Goal: Transaction & Acquisition: Purchase product/service

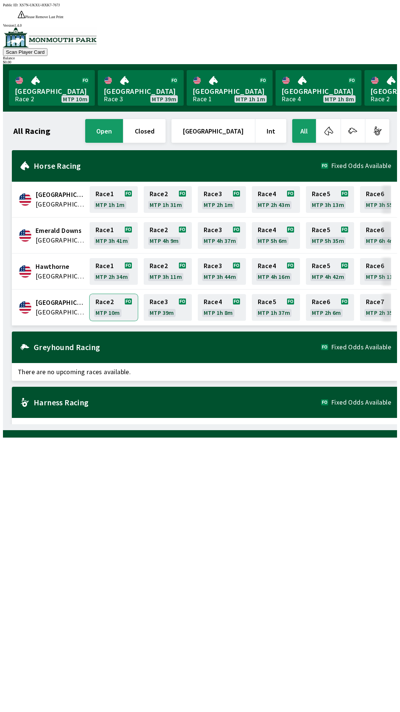
click at [105, 294] on link "Race 2 MTP 10m" at bounding box center [114, 307] width 48 height 27
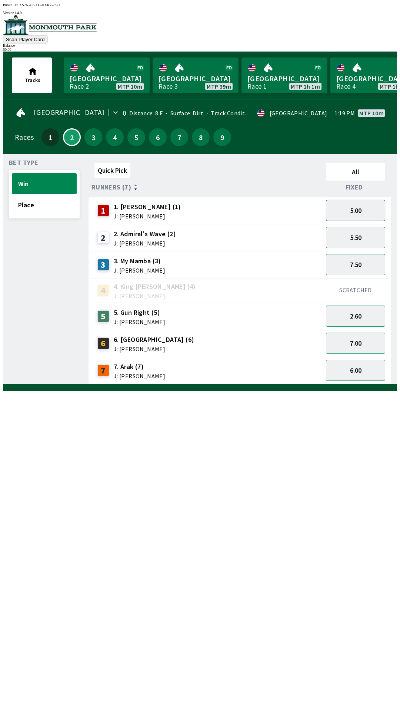
click at [372, 205] on button "5.00" at bounding box center [355, 210] width 59 height 21
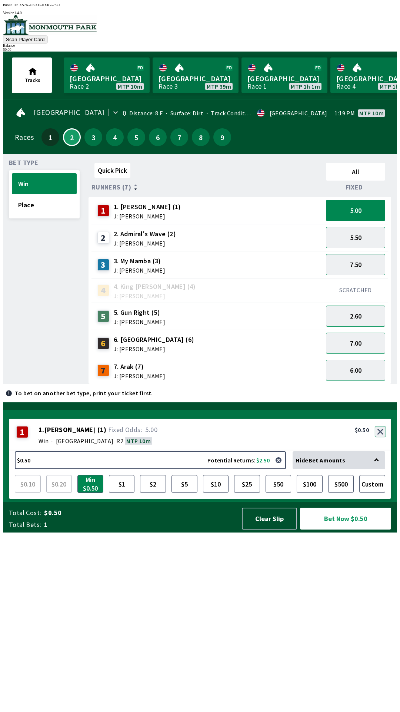
click at [382, 437] on button "button" at bounding box center [380, 431] width 11 height 11
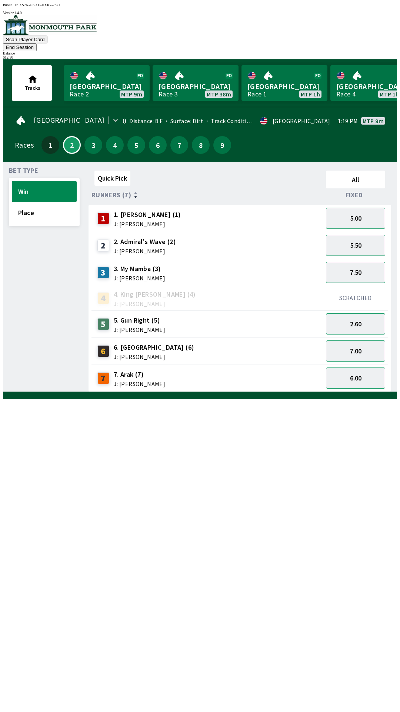
click at [368, 313] on button "2.60" at bounding box center [355, 323] width 59 height 21
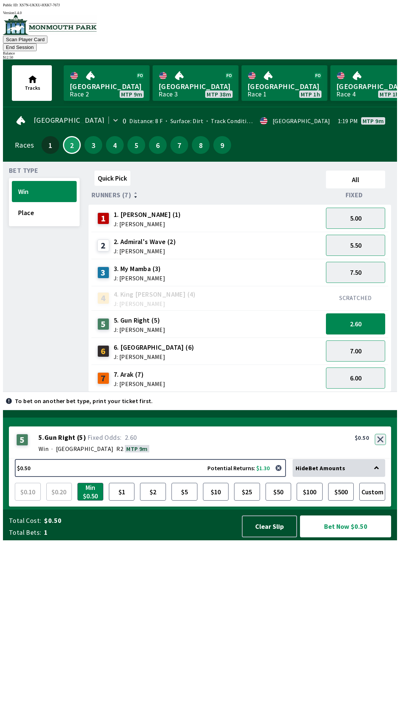
click at [383, 445] on button "button" at bounding box center [380, 439] width 11 height 11
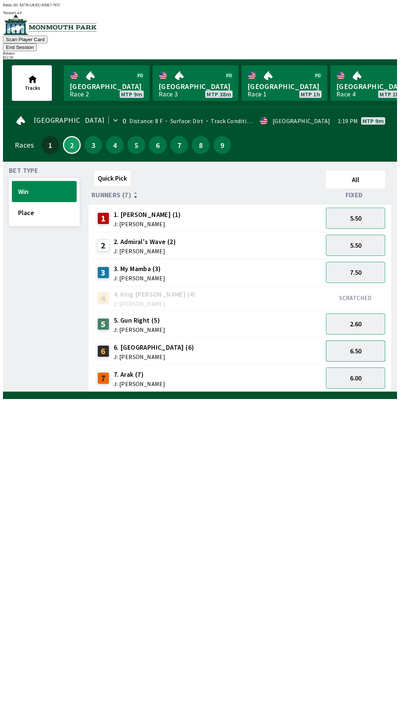
click at [363, 346] on button "6.50" at bounding box center [355, 350] width 59 height 21
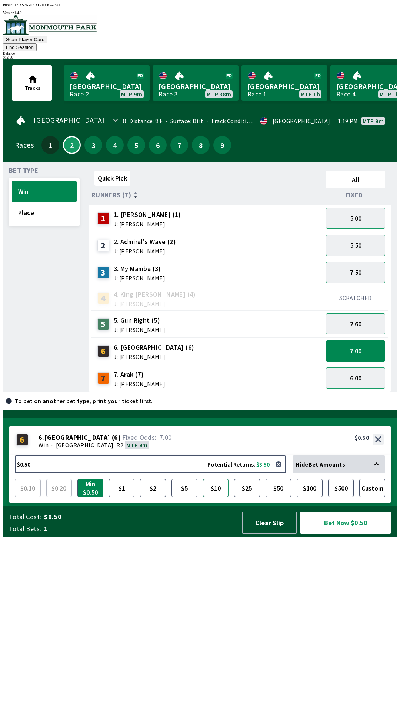
click at [221, 497] on button "$10" at bounding box center [216, 488] width 26 height 18
click at [342, 534] on button "Bet Now $10.00" at bounding box center [345, 523] width 91 height 22
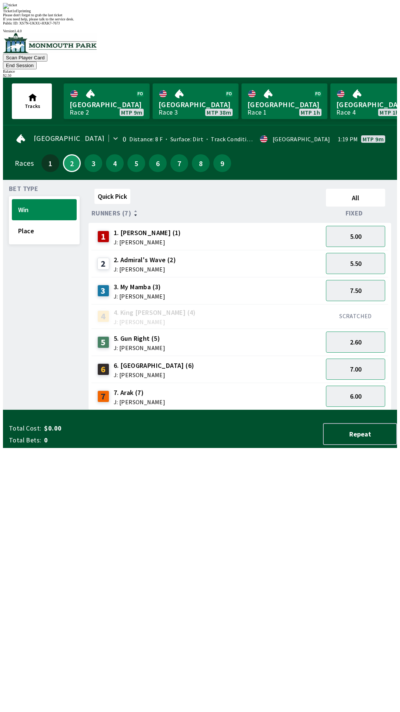
click at [279, 410] on div "Quick Pick All Runners (7) Fixed 1 1. [PERSON_NAME] (1) J: [PERSON_NAME] 5.00 2…" at bounding box center [243, 298] width 309 height 224
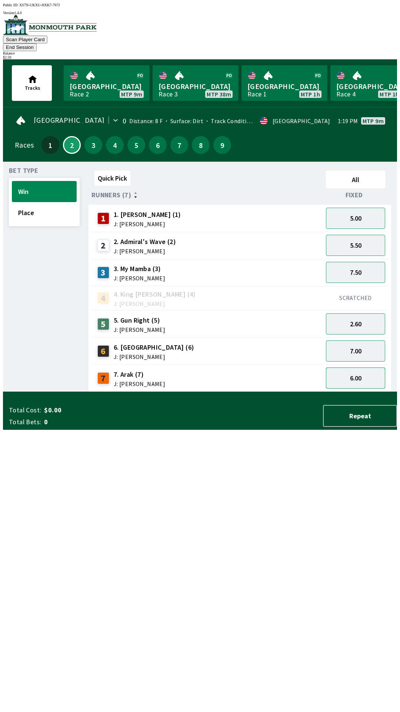
click at [361, 374] on button "6.00" at bounding box center [355, 377] width 59 height 21
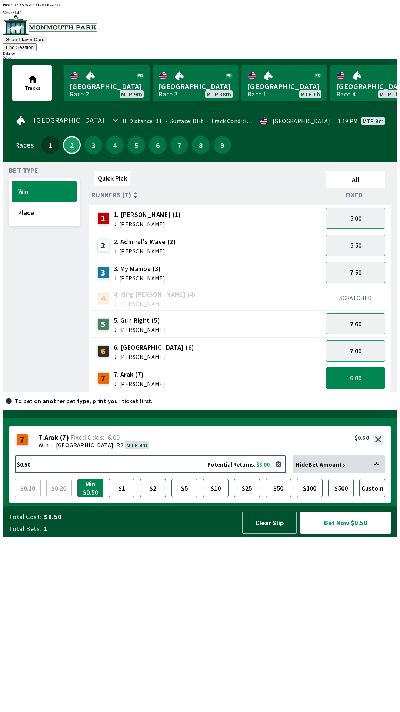
click at [156, 497] on button "$2" at bounding box center [153, 488] width 26 height 18
click at [343, 534] on button "Bet Now $2.00" at bounding box center [345, 523] width 91 height 22
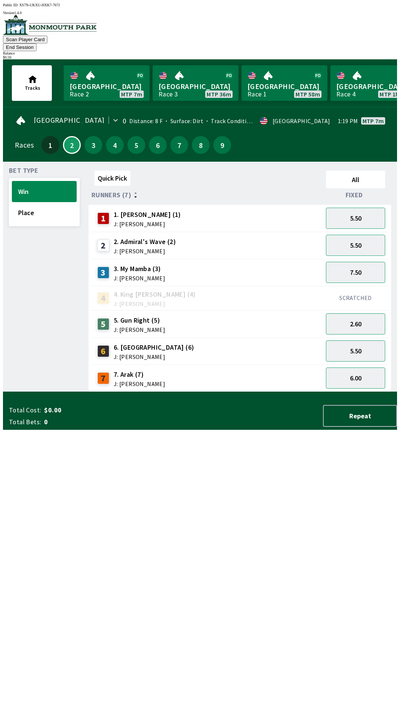
click at [268, 392] on div "Quick Pick All Runners (7) Fixed 1 1. [PERSON_NAME] (1) J: [PERSON_NAME] 5.50 2…" at bounding box center [243, 280] width 309 height 224
click at [37, 43] on button "End Session" at bounding box center [20, 47] width 34 height 8
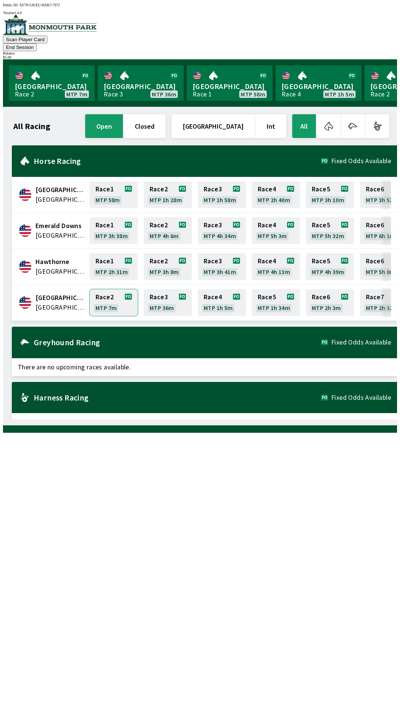
click at [118, 296] on link "Race 2 MTP 7m" at bounding box center [114, 302] width 48 height 27
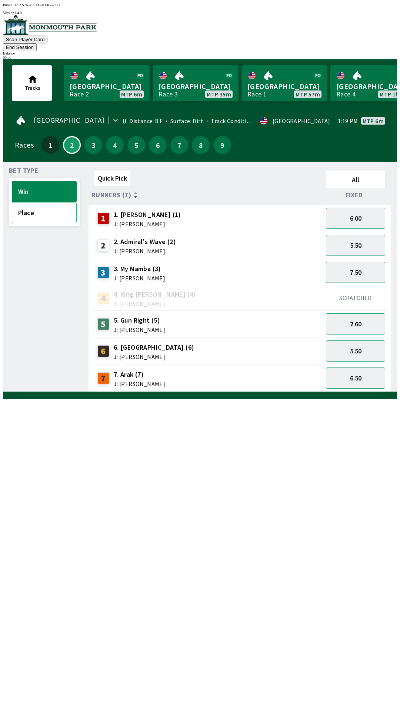
click at [41, 209] on button "Place" at bounding box center [44, 212] width 65 height 21
click at [356, 367] on button "2.90" at bounding box center [355, 377] width 59 height 21
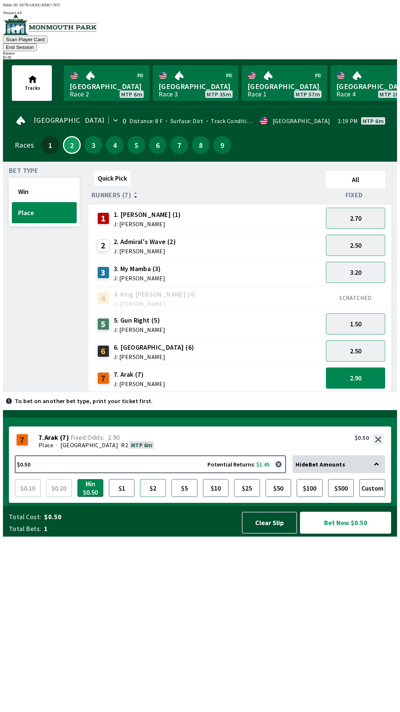
click at [158, 497] on button "$2" at bounding box center [153, 488] width 26 height 18
click at [337, 534] on button "Bet Now $2.00" at bounding box center [345, 523] width 91 height 22
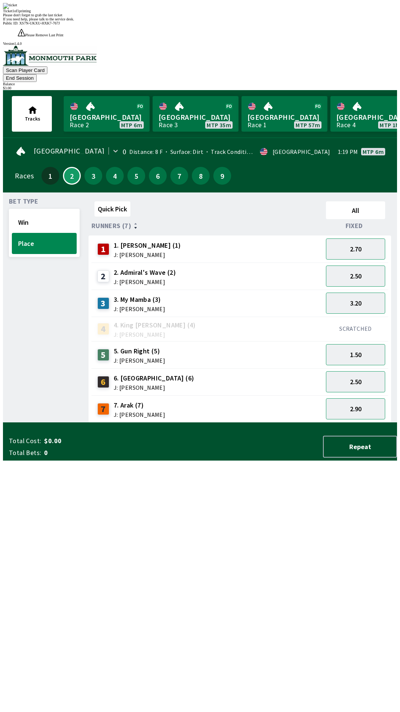
click at [288, 423] on div "Quick Pick All Runners (7) Fixed 1 1. [PERSON_NAME] (1) J: [PERSON_NAME] 2.70 2…" at bounding box center [243, 310] width 309 height 224
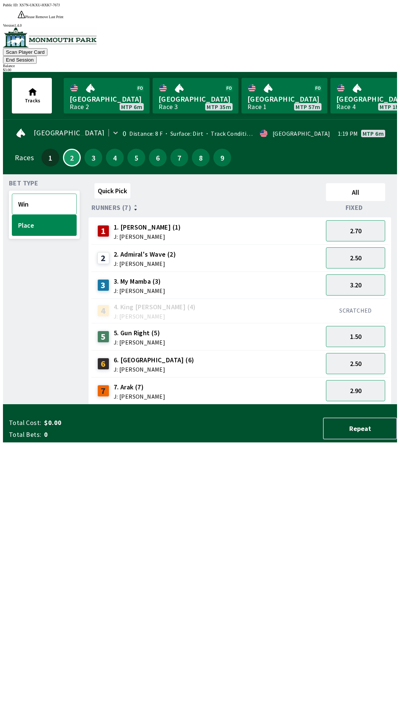
click at [44, 194] on button "Win" at bounding box center [44, 204] width 65 height 21
click at [367, 220] on button "6.00" at bounding box center [355, 230] width 59 height 21
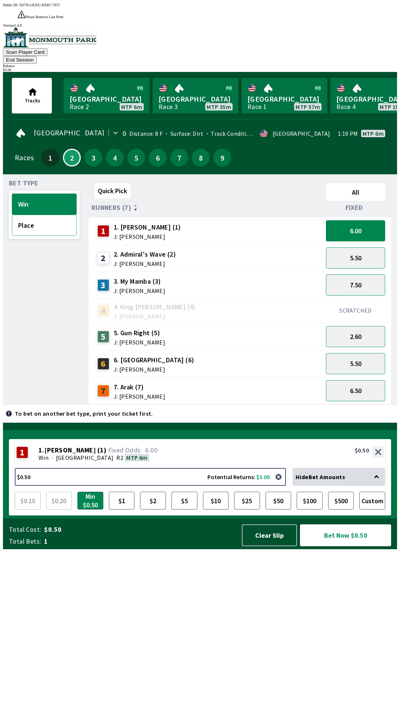
click at [44, 215] on button "Place" at bounding box center [44, 225] width 65 height 21
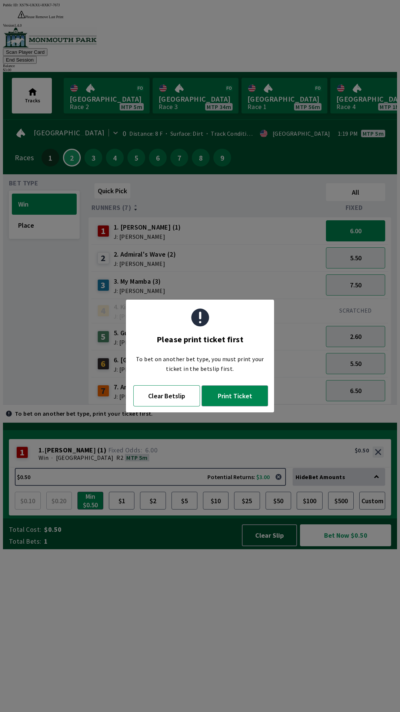
click at [176, 404] on button "Clear Betslip" at bounding box center [166, 395] width 67 height 21
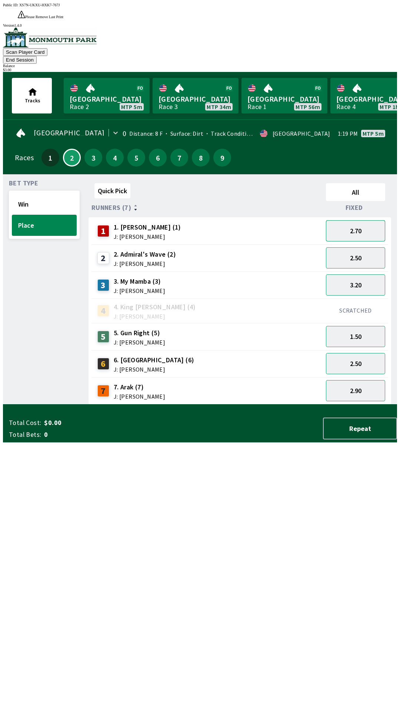
click at [350, 220] on button "2.70" at bounding box center [355, 230] width 59 height 21
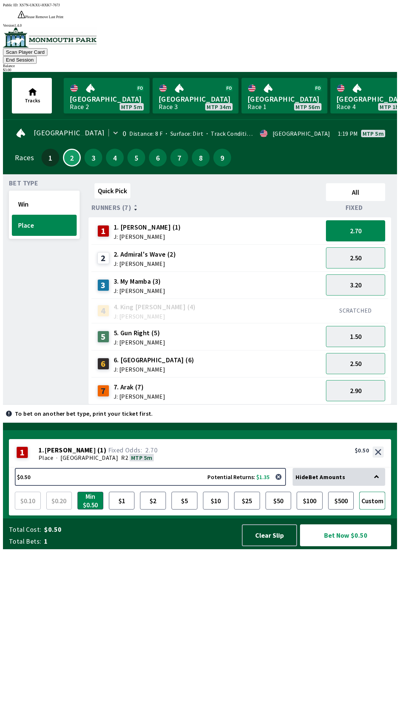
click at [376, 509] on button "Custom" at bounding box center [373, 501] width 26 height 18
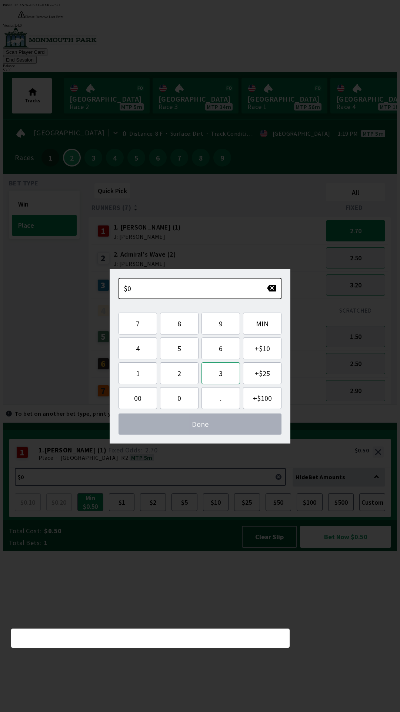
click at [235, 377] on button "3" at bounding box center [221, 373] width 39 height 22
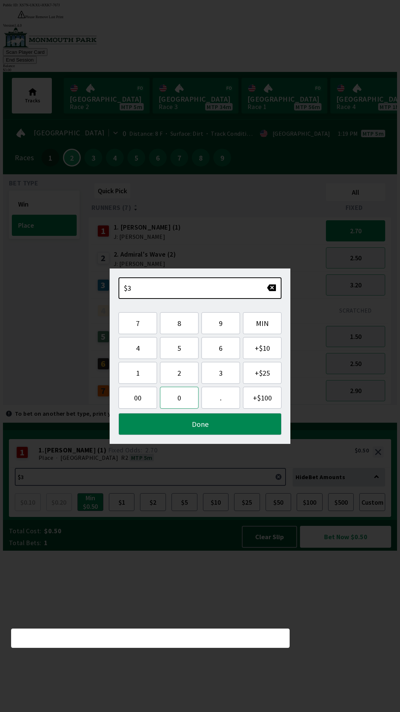
click at [185, 408] on button "0" at bounding box center [179, 398] width 39 height 22
click at [274, 288] on button "button" at bounding box center [272, 287] width 10 height 7
click at [232, 428] on button "Done" at bounding box center [200, 424] width 163 height 22
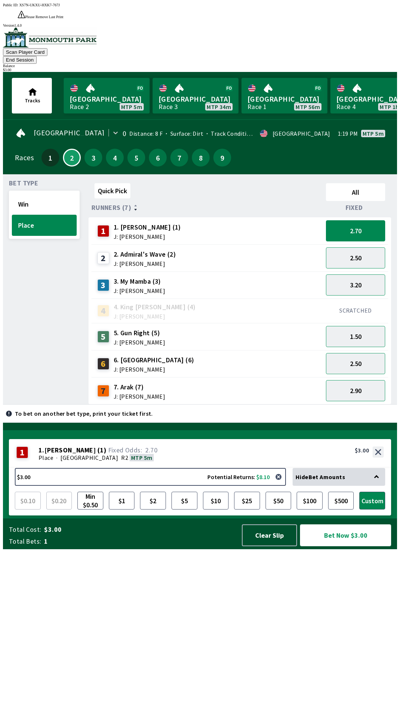
click at [343, 546] on button "Bet Now $3.00" at bounding box center [345, 535] width 91 height 22
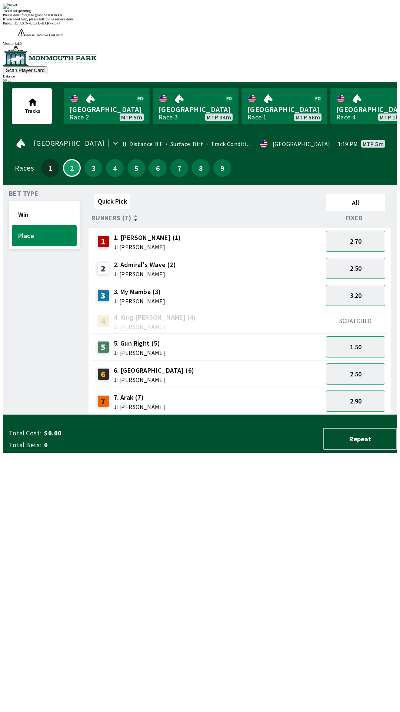
click at [139, 415] on div "Quick Pick All Runners (7) Fixed 1 1. [PERSON_NAME] (1) J: [PERSON_NAME] 2.70 2…" at bounding box center [243, 303] width 309 height 224
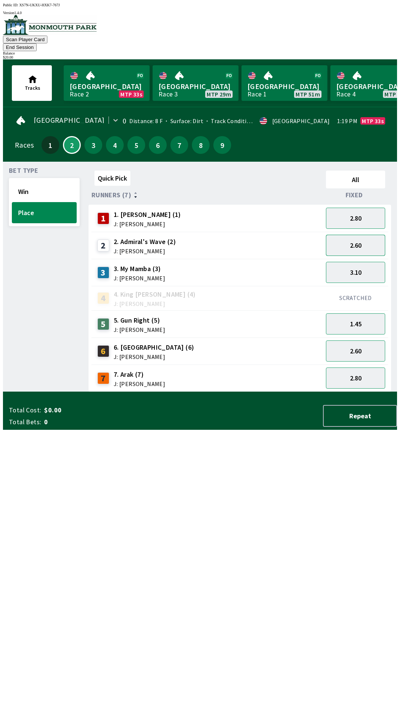
click at [351, 240] on button "2.60" at bounding box center [355, 245] width 59 height 21
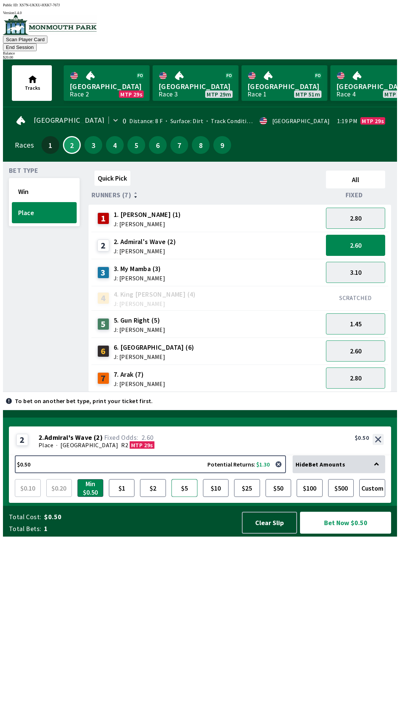
click at [188, 497] on button "$5" at bounding box center [185, 488] width 26 height 18
click at [352, 316] on button "1.45" at bounding box center [355, 323] width 59 height 21
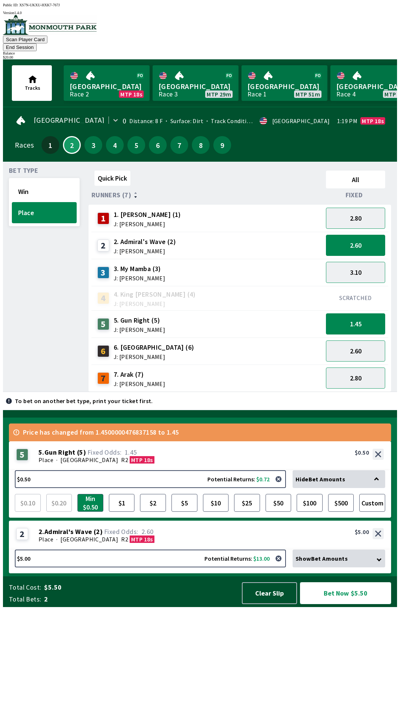
click at [343, 604] on button "Bet Now $5.50" at bounding box center [345, 593] width 91 height 22
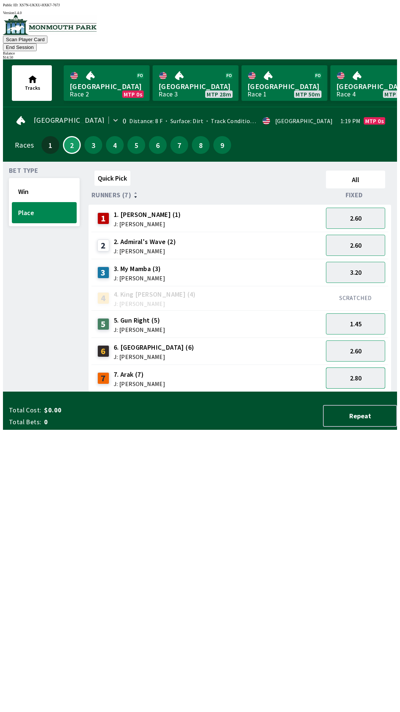
click at [360, 367] on button "2.80" at bounding box center [355, 377] width 59 height 21
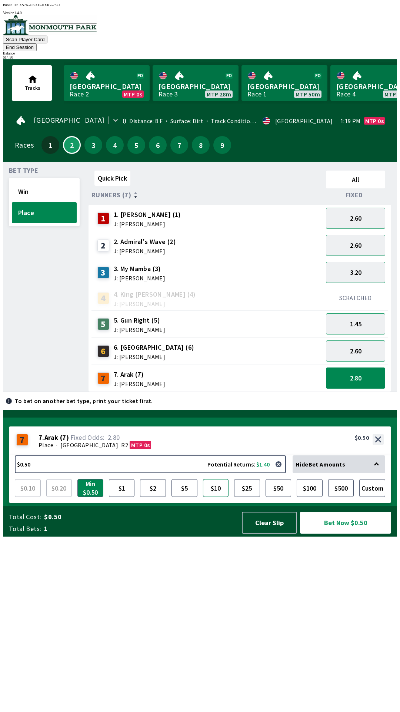
click at [218, 497] on button "$10" at bounding box center [216, 488] width 26 height 18
click at [367, 209] on button "2.60" at bounding box center [355, 218] width 59 height 21
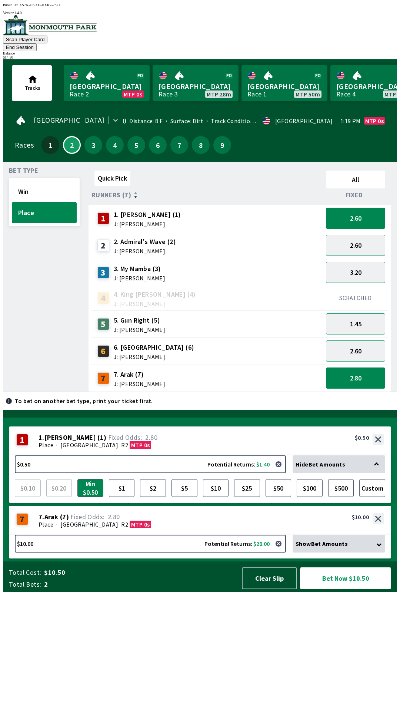
click at [357, 589] on button "Bet Now $10.50" at bounding box center [345, 578] width 91 height 22
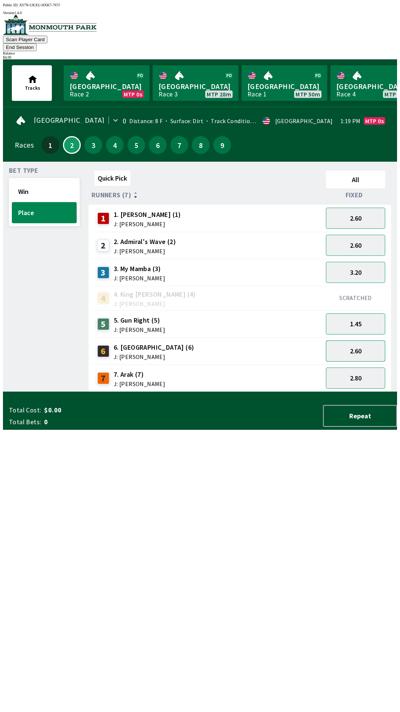
click at [360, 341] on button "2.60" at bounding box center [355, 350] width 59 height 21
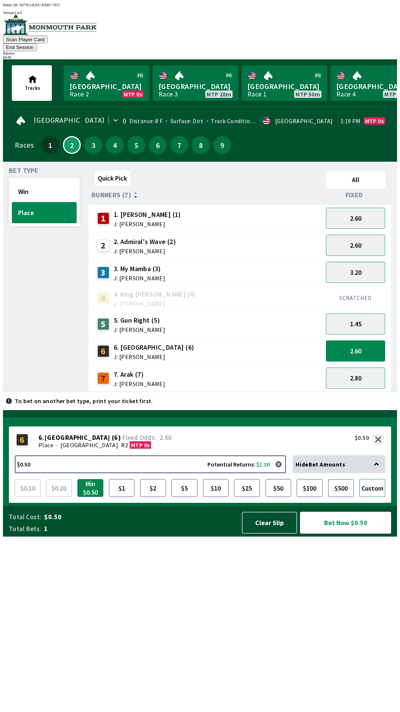
click at [372, 497] on button "Custom" at bounding box center [373, 488] width 26 height 18
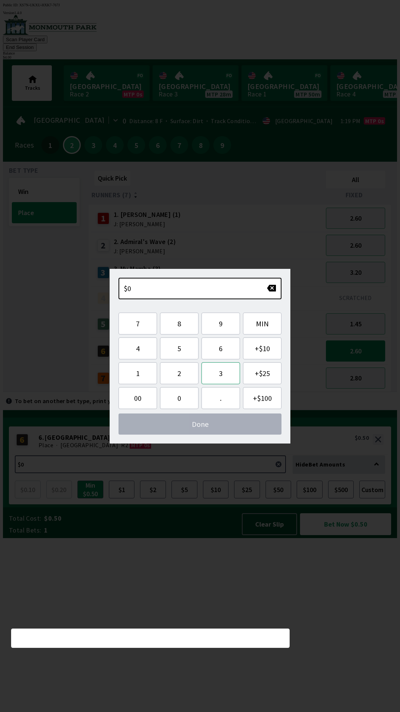
click at [221, 371] on button "3" at bounding box center [221, 373] width 39 height 22
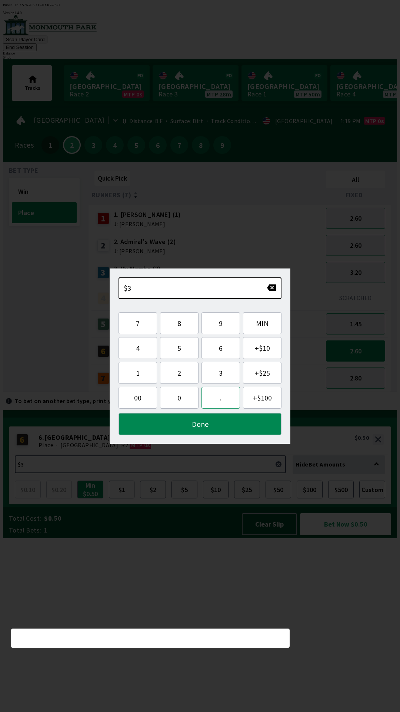
click at [217, 404] on button "." at bounding box center [221, 398] width 39 height 22
click at [188, 346] on button "5" at bounding box center [179, 348] width 39 height 22
click at [176, 402] on button "0" at bounding box center [179, 398] width 39 height 22
click at [225, 425] on button "Done" at bounding box center [200, 424] width 163 height 22
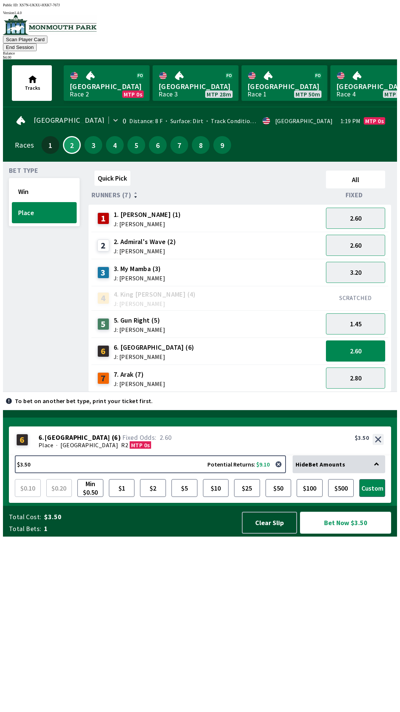
click at [349, 534] on button "Bet Now $3.50" at bounding box center [345, 523] width 91 height 22
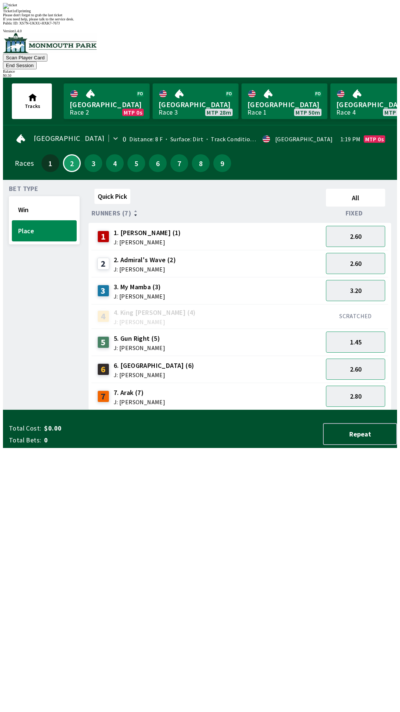
click at [360, 448] on div "Total Cost: $0.00 Total Bets: 0 Repeat" at bounding box center [203, 432] width 389 height 31
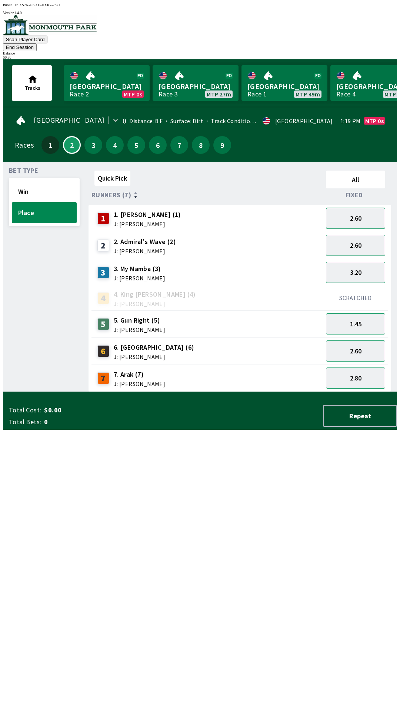
click at [341, 208] on button "2.60" at bounding box center [355, 218] width 59 height 21
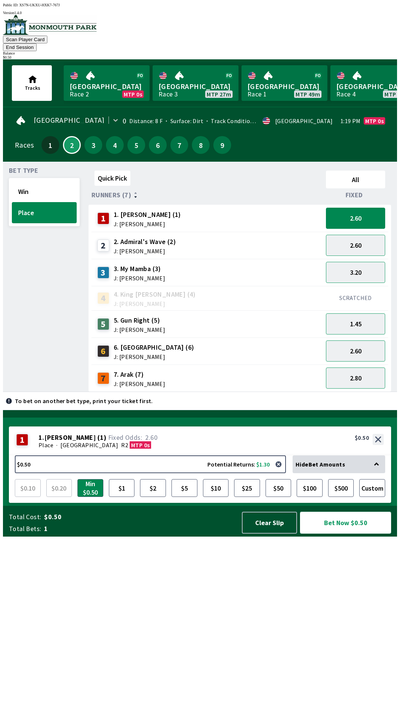
click at [333, 534] on button "Bet Now $0.50" at bounding box center [345, 523] width 91 height 22
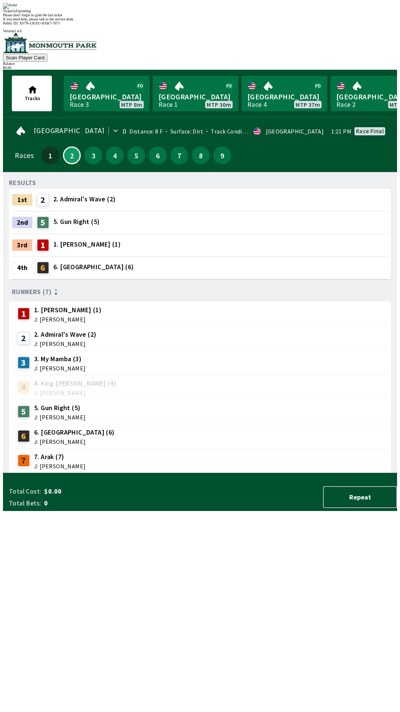
click at [61, 473] on div "RESULTS 1st 2 2. Admiral's Wave (2) 2nd 5 5. Gun Right (5) 3rd 1 1. [PERSON_NAM…" at bounding box center [203, 325] width 389 height 295
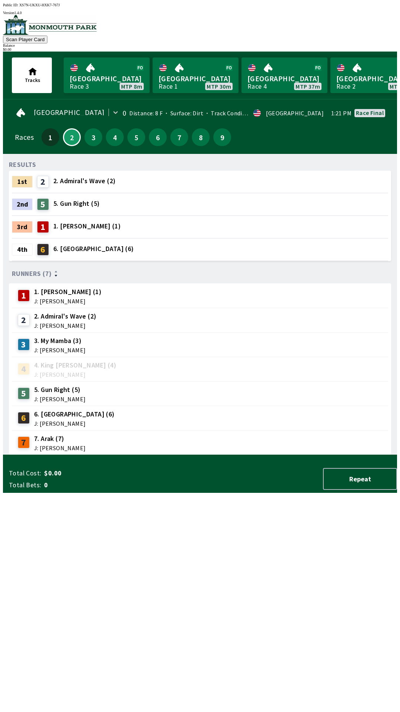
click at [76, 455] on div "RESULTS 1st 2 2. Admiral's Wave (2) 2nd 5 5. Gun Right (5) 3rd 1 1. [PERSON_NAM…" at bounding box center [203, 307] width 389 height 295
click at [107, 132] on button "4" at bounding box center [115, 137] width 18 height 18
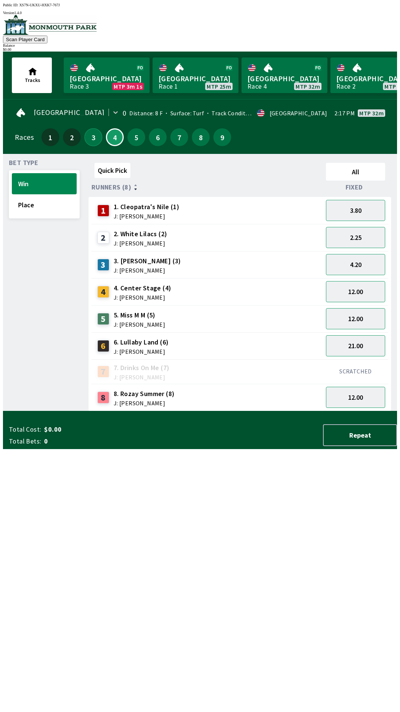
click at [89, 141] on button "3" at bounding box center [94, 137] width 18 height 18
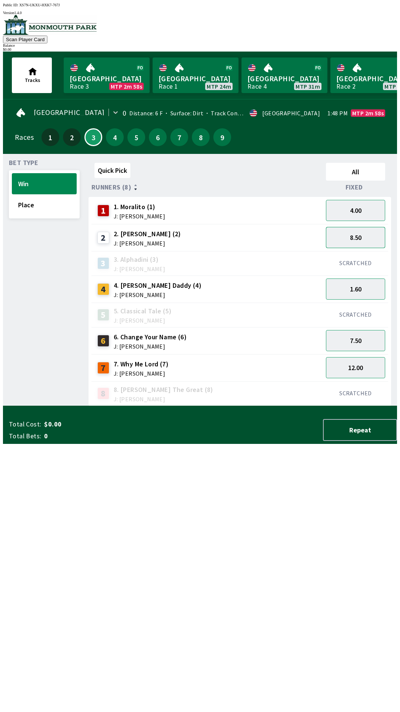
click at [361, 238] on button "8.50" at bounding box center [355, 237] width 59 height 21
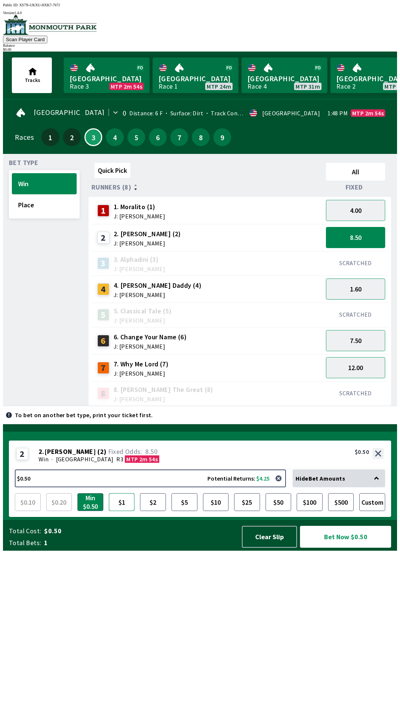
click at [109, 511] on button "$1" at bounding box center [122, 502] width 26 height 18
click at [150, 511] on button "$2" at bounding box center [153, 502] width 26 height 18
click at [259, 548] on button "Clear Slip" at bounding box center [269, 537] width 55 height 22
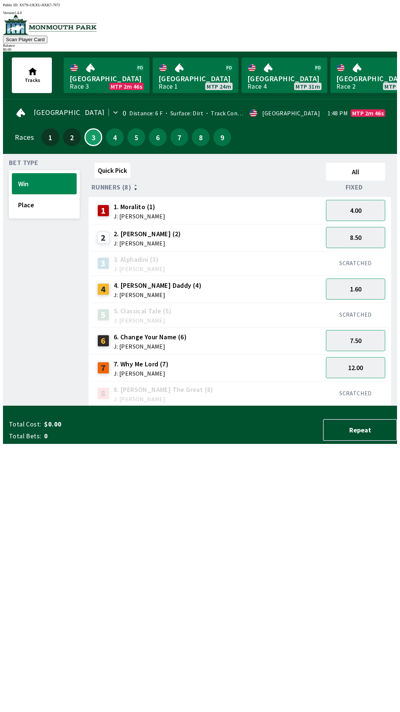
click at [250, 441] on div "Total Cost: $0.00 Total Bets: 0 Repeat" at bounding box center [203, 430] width 389 height 22
click at [247, 441] on div "Total Cost: $0.00 Total Bets: 0 Repeat" at bounding box center [203, 430] width 389 height 22
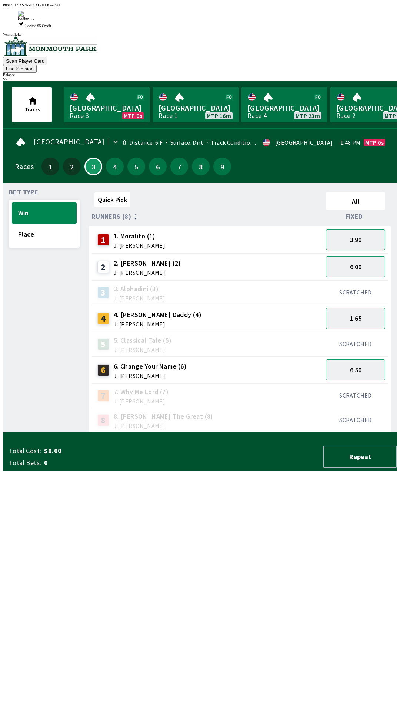
click at [347, 229] on button "3.90" at bounding box center [355, 239] width 59 height 21
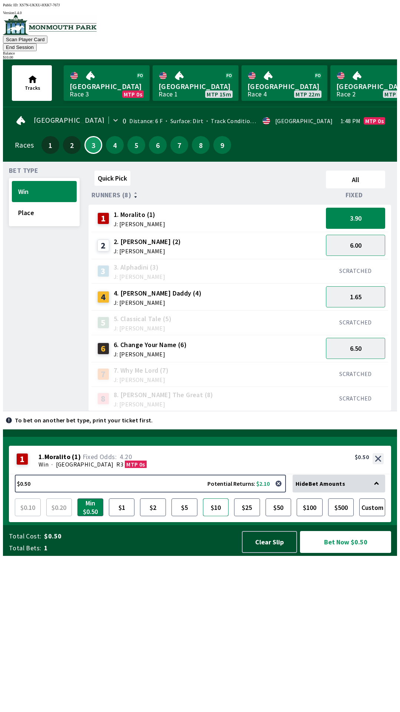
click at [214, 516] on button "$10" at bounding box center [216, 507] width 26 height 18
click at [350, 553] on button "Bet Now $10.00" at bounding box center [345, 542] width 91 height 22
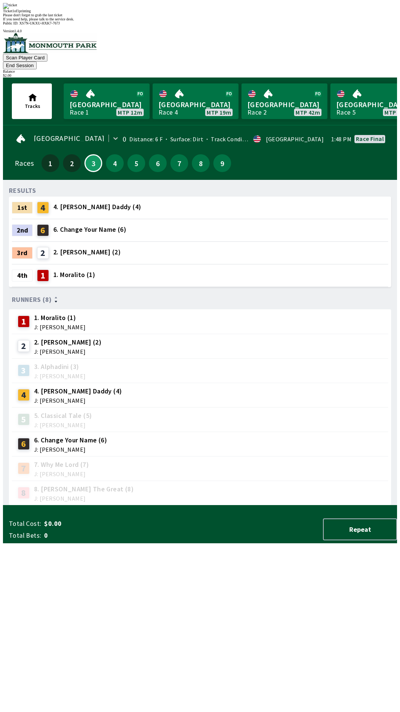
click at [283, 505] on div "RESULTS 1st 4 4. [PERSON_NAME] Daddy (4) 2nd 6 6. Change Your Name (6) 3rd 2 2.…" at bounding box center [203, 346] width 389 height 320
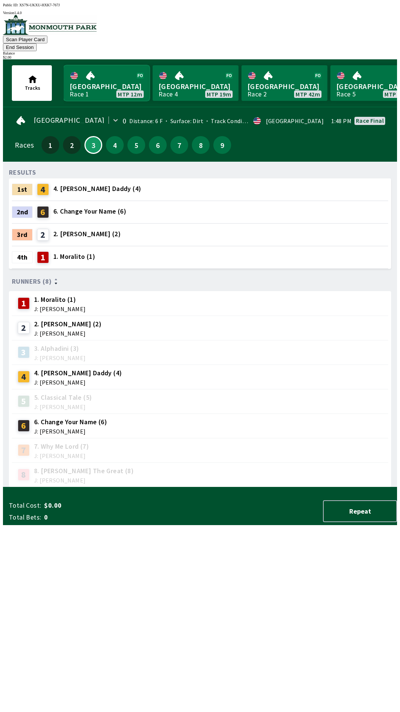
click at [111, 84] on link "Canterbury Park Race 1 MTP 12m" at bounding box center [107, 83] width 86 height 36
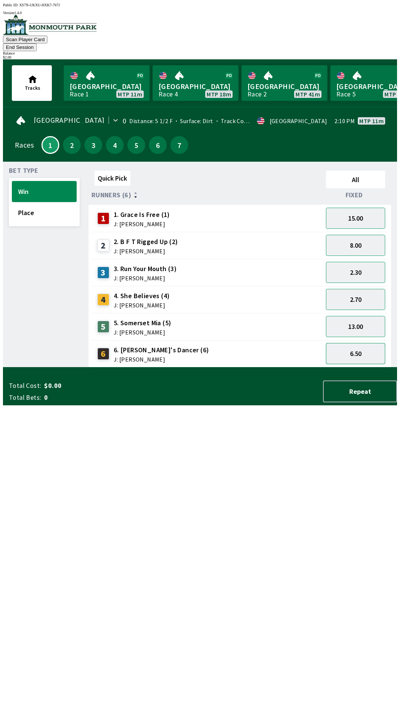
click at [357, 344] on button "6.50" at bounding box center [355, 353] width 59 height 21
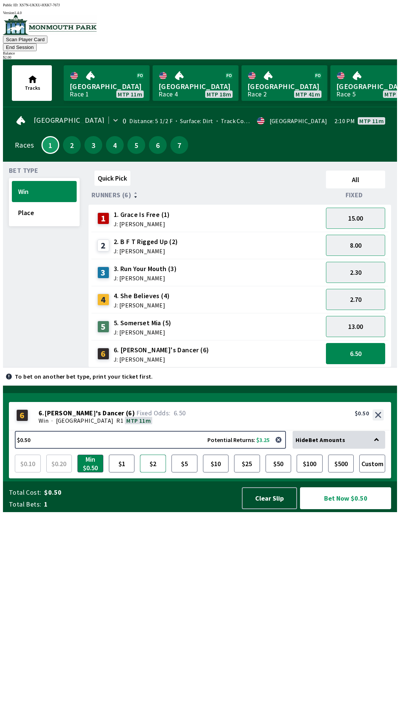
click at [154, 472] on button "$2" at bounding box center [153, 464] width 26 height 18
click at [342, 509] on button "Bet Now $2.00" at bounding box center [345, 498] width 91 height 22
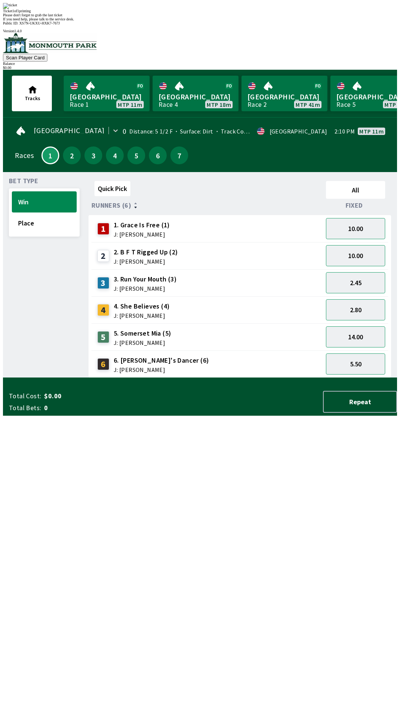
click at [105, 378] on div "Quick Pick All Runners (6) Fixed 1 1. Grace Is Free (1) J: [PERSON_NAME] 10.00 …" at bounding box center [243, 278] width 309 height 200
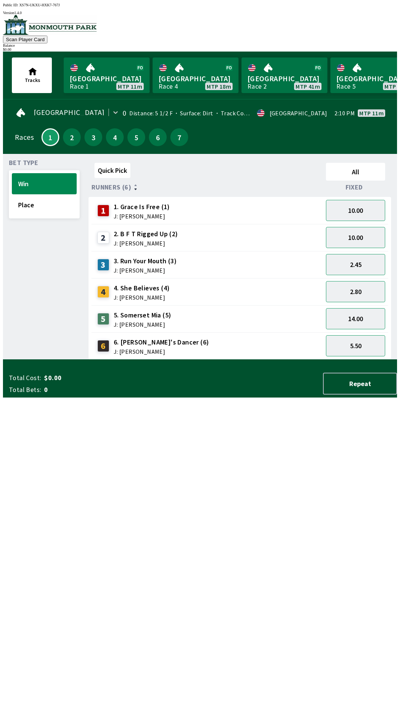
click at [102, 184] on span "Runners (6)" at bounding box center [112, 187] width 40 height 6
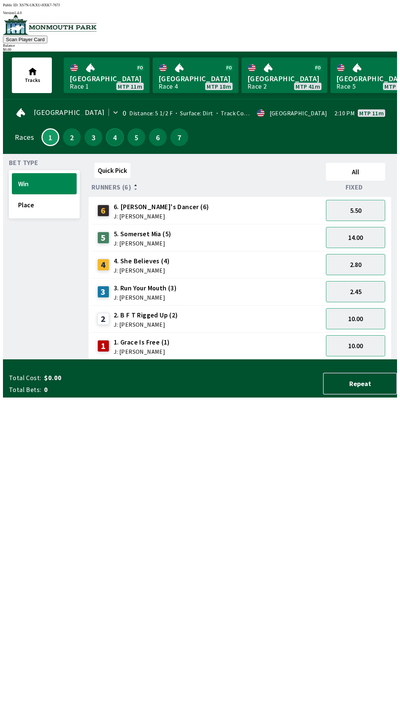
click at [112, 133] on button "4" at bounding box center [115, 137] width 18 height 18
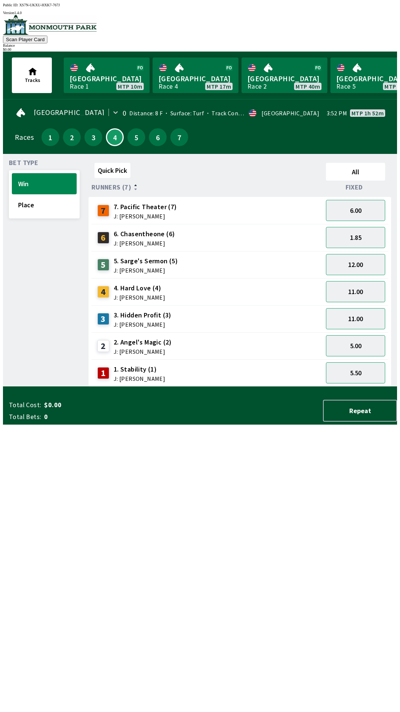
click at [123, 184] on span "Runners (7)" at bounding box center [112, 187] width 40 height 6
click at [208, 70] on link "[GEOGRAPHIC_DATA] Race 4 MTP 17m" at bounding box center [196, 75] width 86 height 36
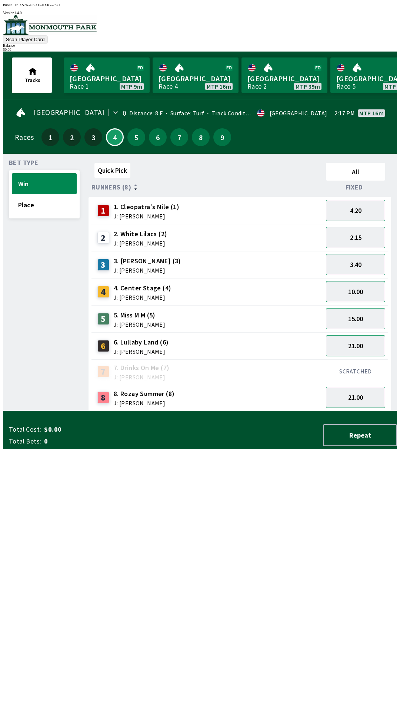
click at [370, 288] on button "10.00" at bounding box center [355, 291] width 59 height 21
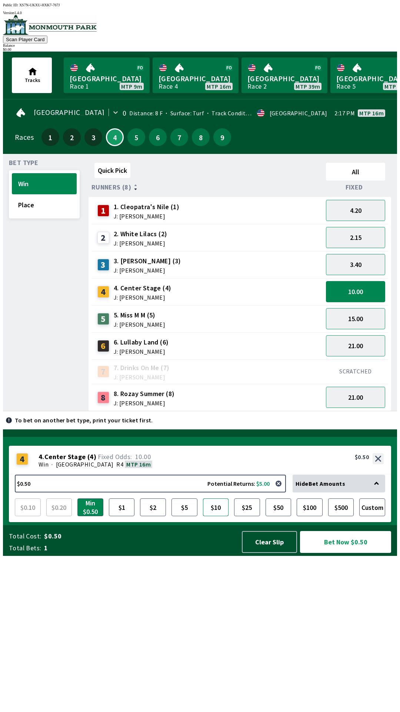
click at [222, 516] on button "$10" at bounding box center [216, 507] width 26 height 18
click at [44, 201] on button "Place" at bounding box center [44, 204] width 65 height 21
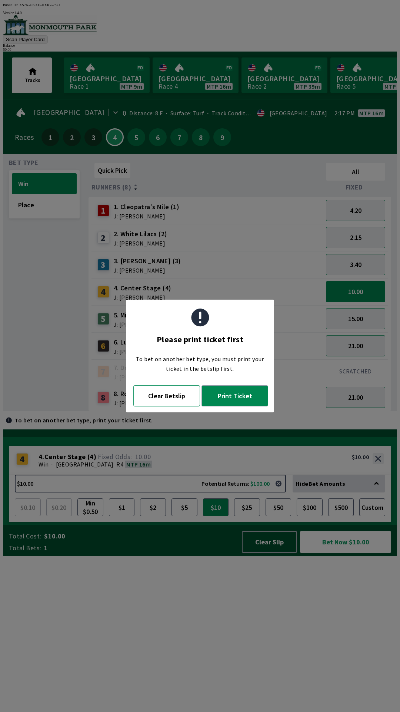
click at [170, 398] on button "Clear Betslip" at bounding box center [166, 395] width 67 height 21
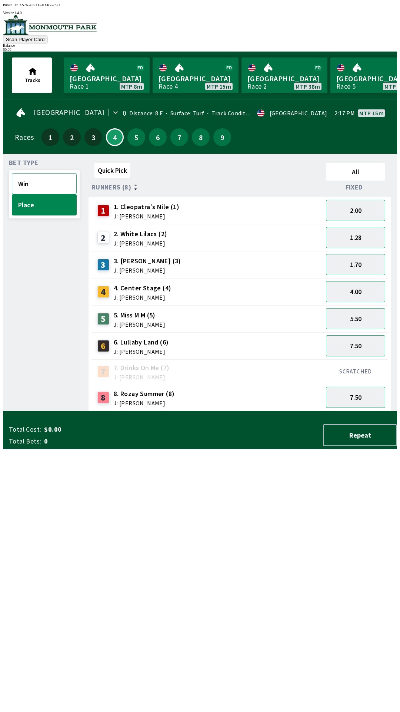
click at [58, 174] on button "Win" at bounding box center [44, 183] width 65 height 21
click at [56, 201] on button "Place" at bounding box center [44, 204] width 65 height 21
click at [367, 281] on button "4.00" at bounding box center [355, 291] width 59 height 21
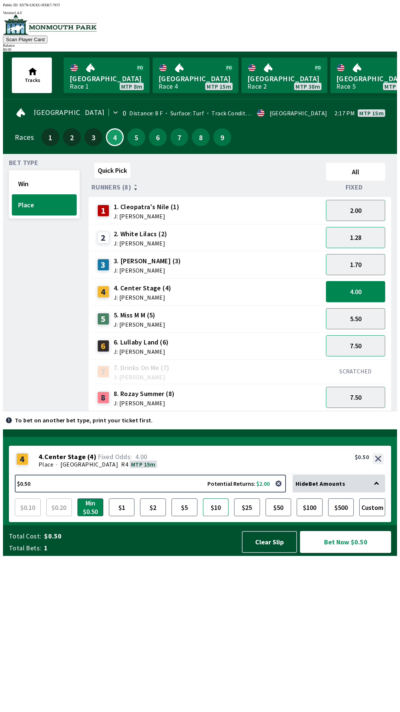
click at [215, 516] on button "$10" at bounding box center [216, 507] width 26 height 18
click at [33, 178] on button "Win" at bounding box center [44, 183] width 65 height 21
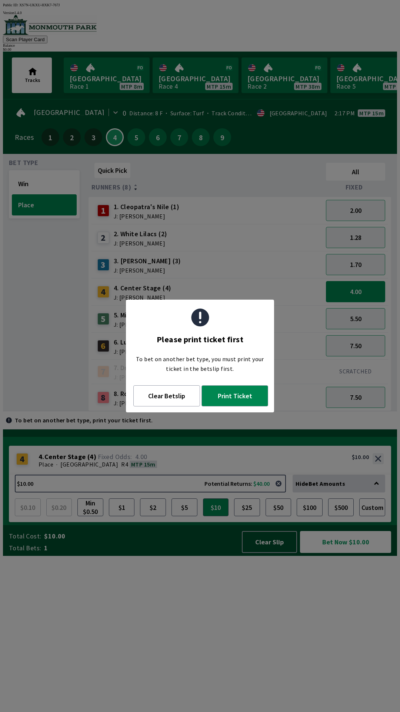
click at [146, 411] on div "Quick Pick All Runners (8) Fixed 1 1. [PERSON_NAME]'s Nile (1) J: [PERSON_NAME]…" at bounding box center [243, 285] width 309 height 251
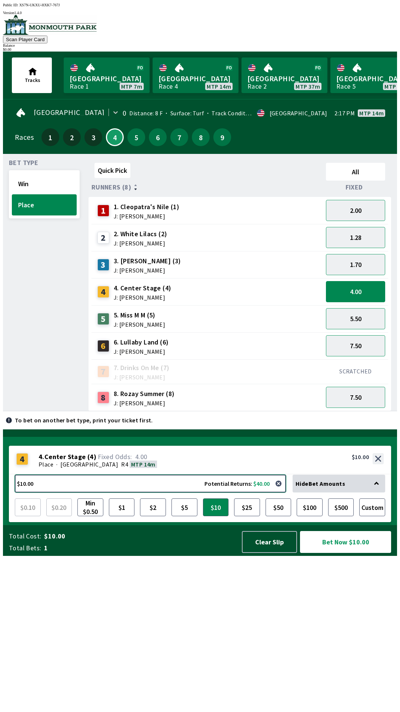
click at [171, 492] on button "$10.00 Potential Returns: $40.00" at bounding box center [150, 484] width 271 height 18
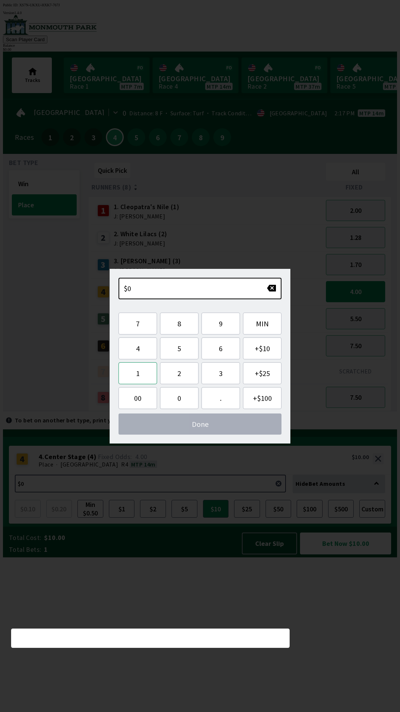
click at [140, 377] on button "1" at bounding box center [138, 373] width 39 height 22
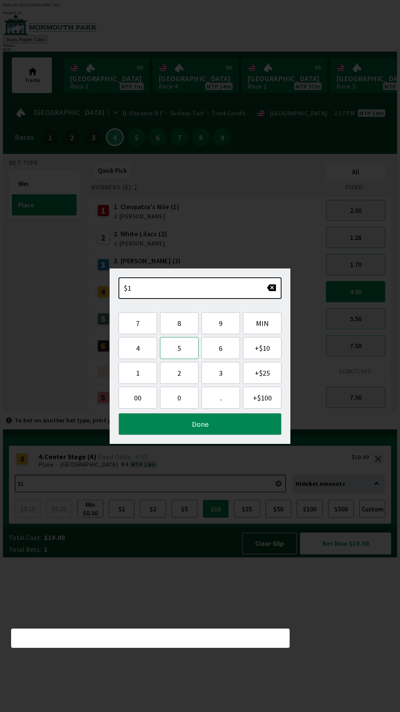
click at [181, 352] on button "5" at bounding box center [179, 348] width 39 height 22
click at [198, 422] on button "Done" at bounding box center [200, 424] width 163 height 22
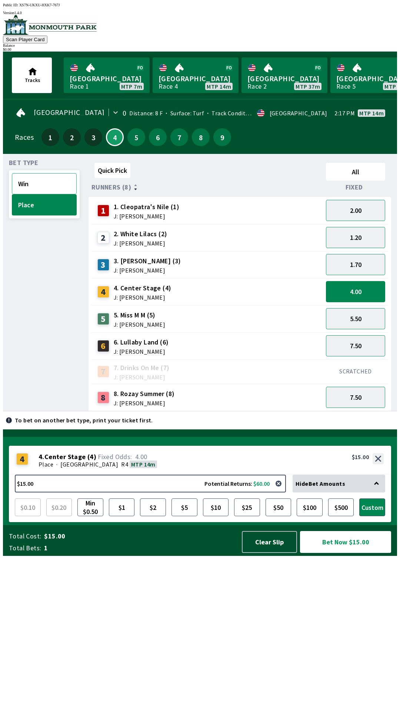
click at [31, 179] on button "Win" at bounding box center [44, 183] width 65 height 21
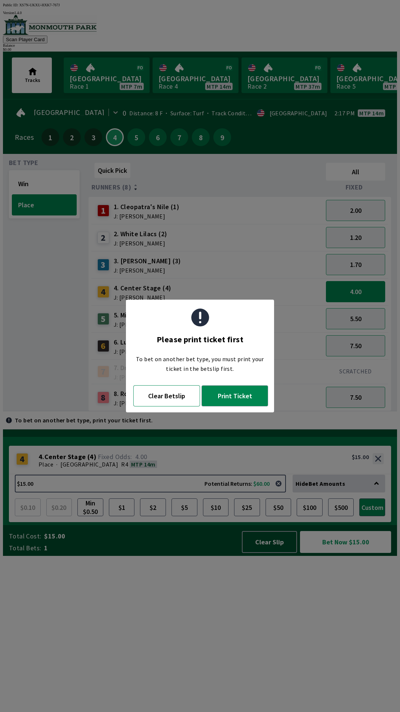
click at [165, 401] on button "Clear Betslip" at bounding box center [166, 395] width 67 height 21
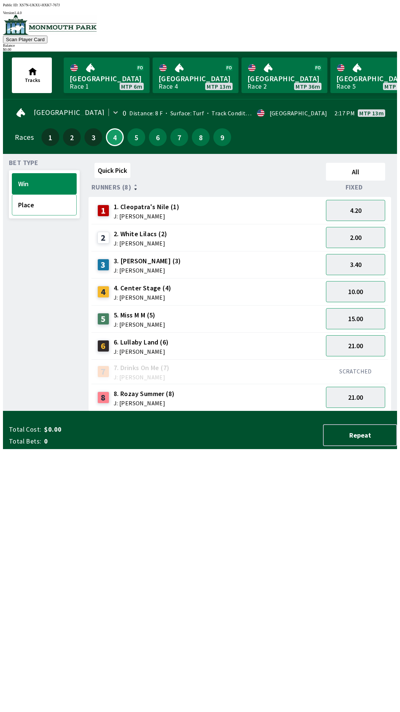
click at [47, 209] on button "Place" at bounding box center [44, 204] width 65 height 21
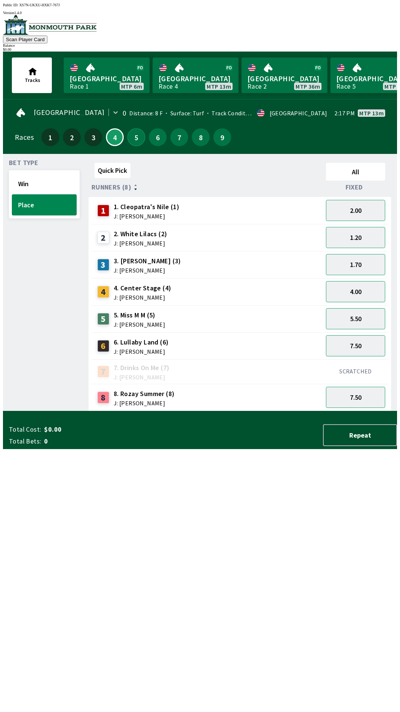
click at [133, 141] on button "5" at bounding box center [137, 137] width 18 height 18
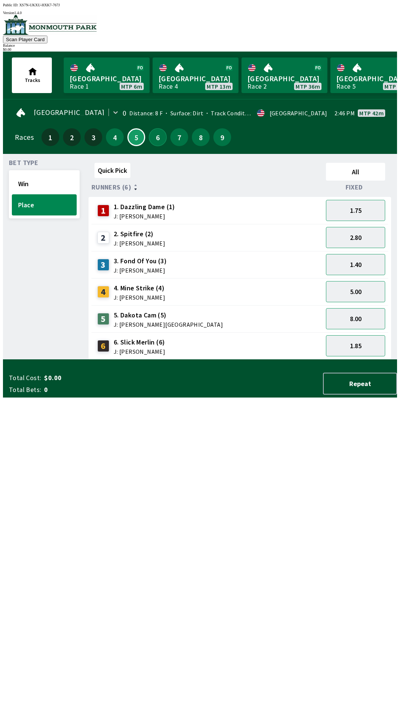
click at [161, 137] on button "6" at bounding box center [158, 137] width 18 height 18
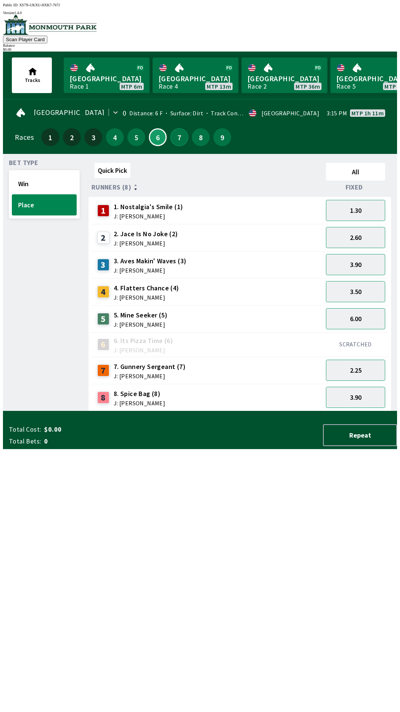
click at [177, 141] on button "7" at bounding box center [180, 137] width 18 height 18
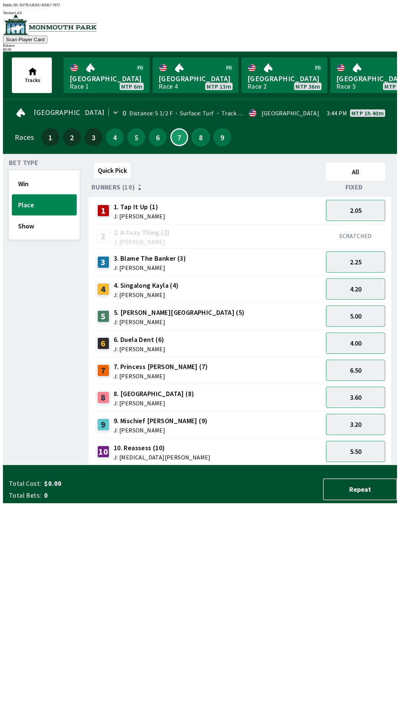
click at [199, 137] on button "8" at bounding box center [201, 137] width 18 height 18
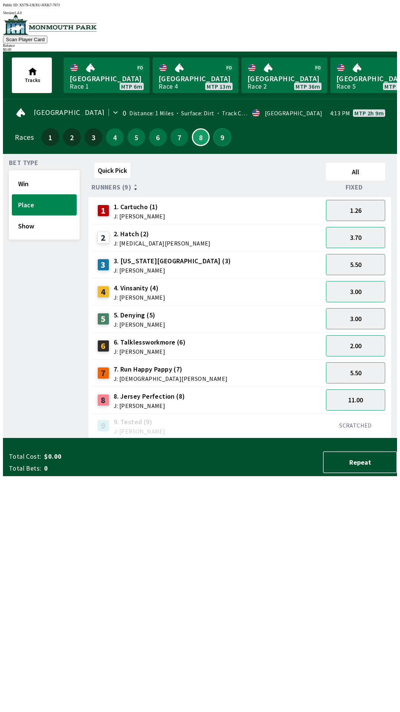
click at [218, 138] on button "9" at bounding box center [223, 137] width 18 height 18
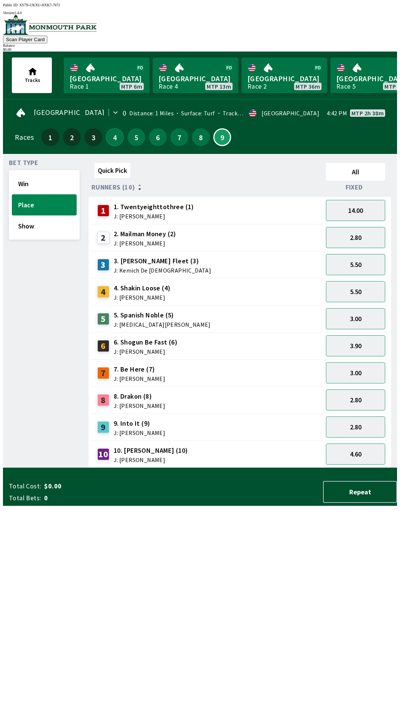
click at [108, 138] on button "4" at bounding box center [115, 137] width 18 height 18
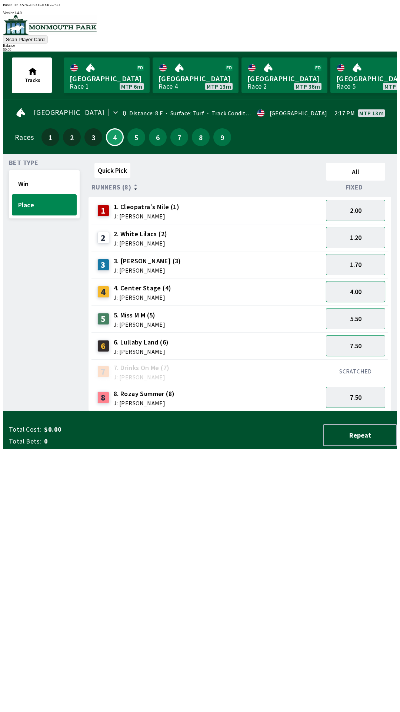
click at [356, 287] on button "4.00" at bounding box center [355, 291] width 59 height 21
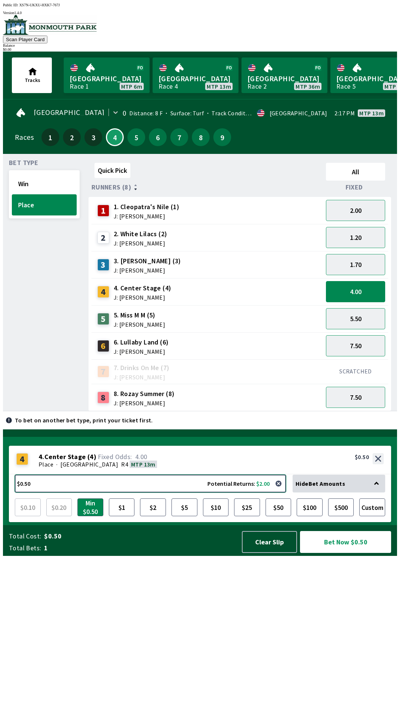
click at [246, 492] on button "$0.50 Potential Returns: $2.00" at bounding box center [150, 484] width 271 height 18
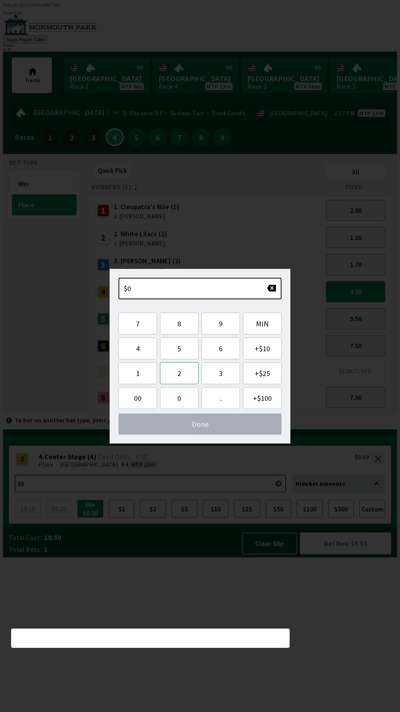
click at [179, 373] on button "2" at bounding box center [179, 373] width 39 height 22
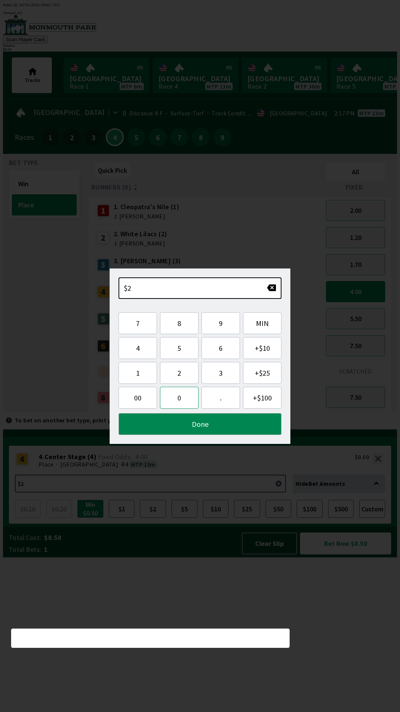
click at [182, 389] on button "0" at bounding box center [179, 398] width 39 height 22
click at [206, 423] on button "Done" at bounding box center [200, 424] width 163 height 22
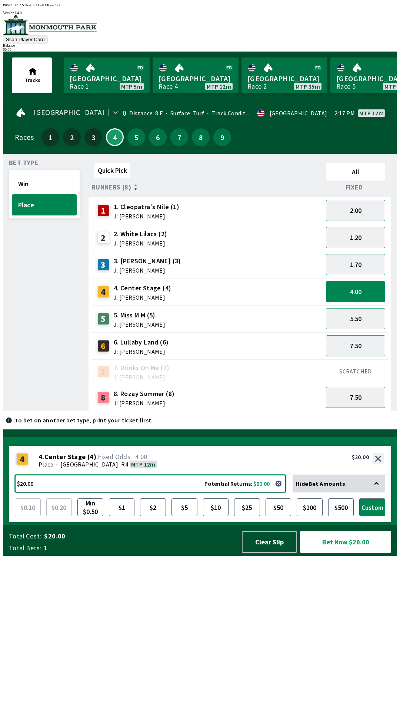
click at [234, 492] on button "$20.00 Potential Returns: $80.00" at bounding box center [150, 484] width 271 height 18
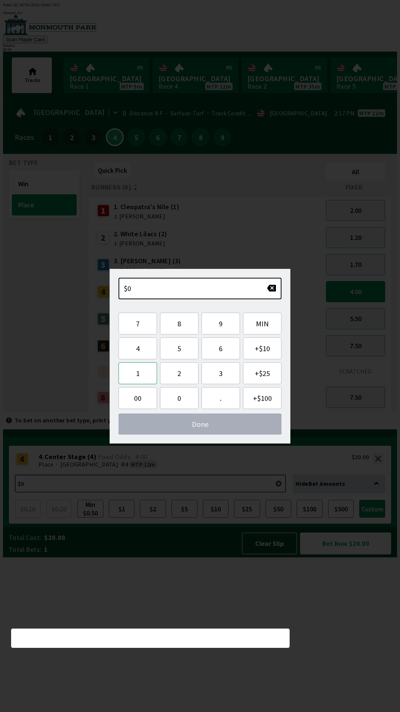
click at [143, 371] on button "1" at bounding box center [138, 373] width 39 height 22
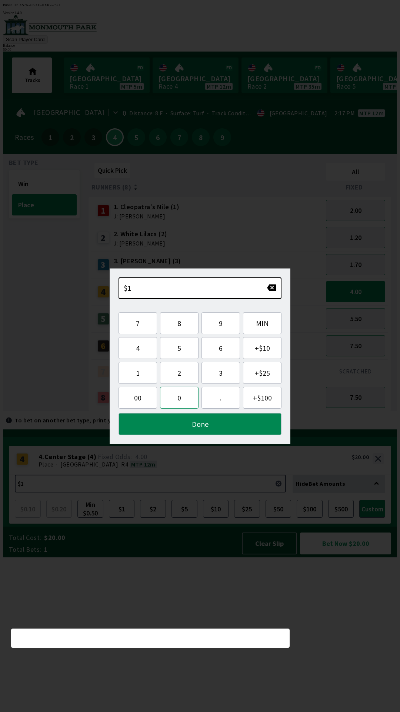
click at [179, 400] on button "0" at bounding box center [179, 398] width 39 height 22
click at [189, 430] on button "Done" at bounding box center [200, 424] width 163 height 22
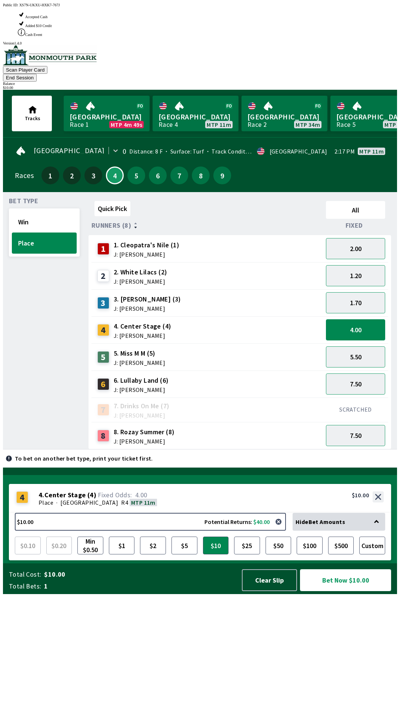
click at [362, 591] on button "Bet Now $10.00" at bounding box center [345, 580] width 91 height 22
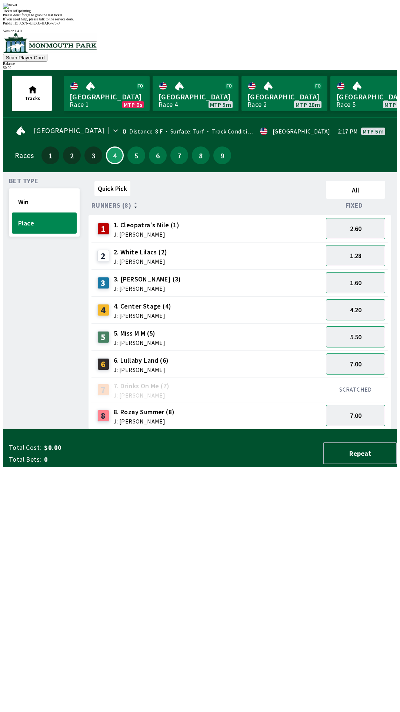
click at [217, 429] on div "Quick Pick All Runners (8) Fixed 1 1. [PERSON_NAME]'s Nile (1) J: [PERSON_NAME]…" at bounding box center [243, 303] width 309 height 251
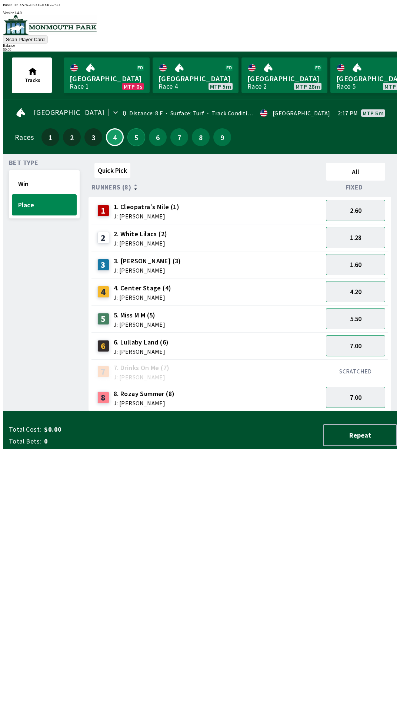
click at [131, 139] on button "5" at bounding box center [137, 137] width 18 height 18
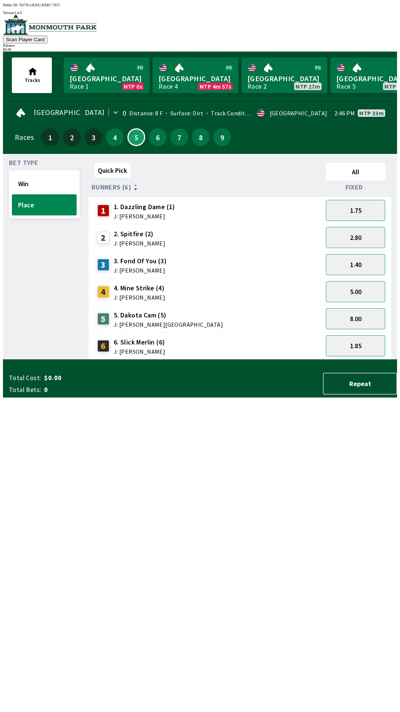
click at [36, 194] on button "Place" at bounding box center [44, 204] width 65 height 21
click at [42, 174] on button "Win" at bounding box center [44, 183] width 65 height 21
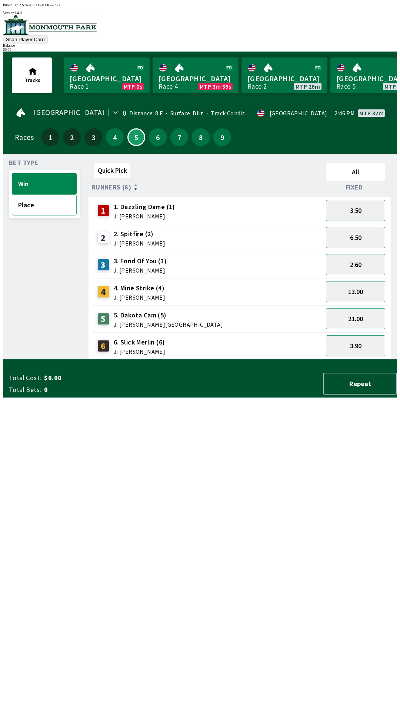
click at [42, 209] on button "Place" at bounding box center [44, 204] width 65 height 21
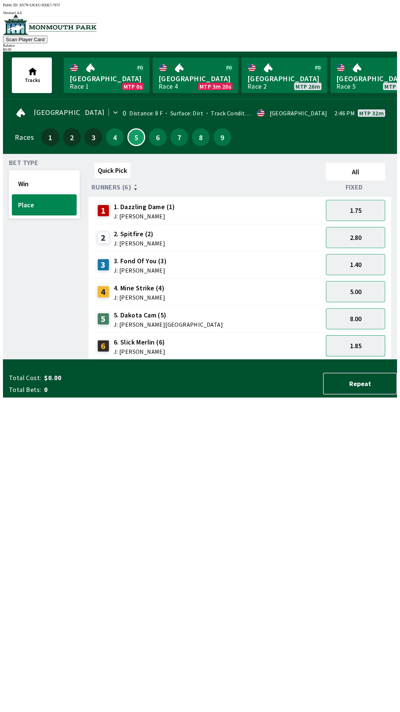
click at [363, 347] on button "1.85" at bounding box center [355, 345] width 59 height 21
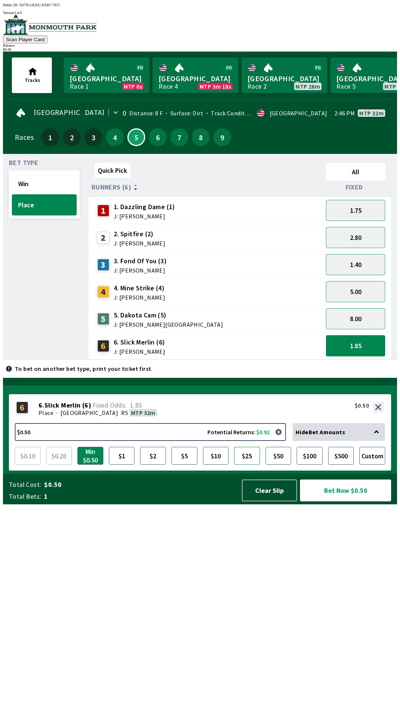
click at [255, 465] on button "$25" at bounding box center [247, 456] width 26 height 18
click at [185, 465] on button "$5" at bounding box center [185, 456] width 26 height 18
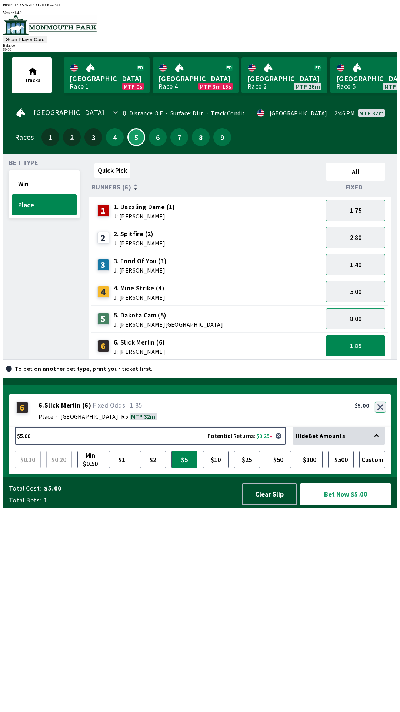
click at [383, 413] on button "button" at bounding box center [380, 407] width 11 height 11
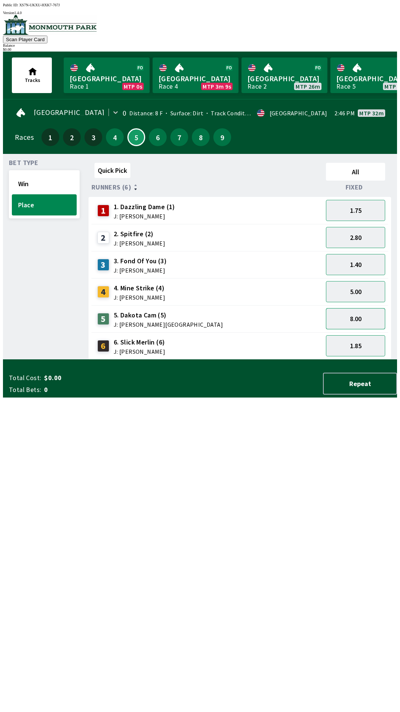
click at [363, 316] on button "8.00" at bounding box center [355, 318] width 59 height 21
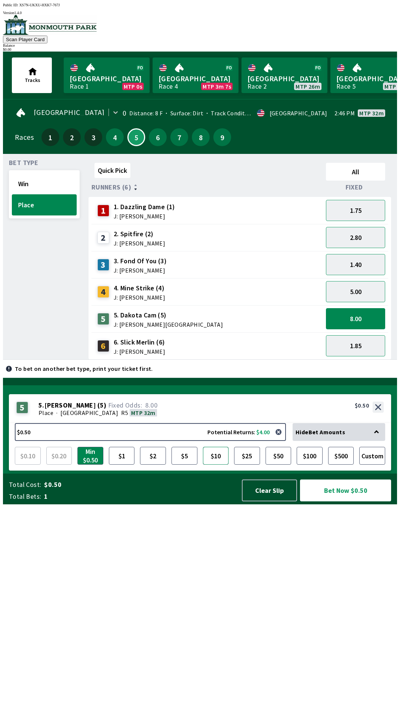
click at [219, 465] on button "$10" at bounding box center [216, 456] width 26 height 18
click at [250, 465] on button "$25" at bounding box center [247, 456] width 26 height 18
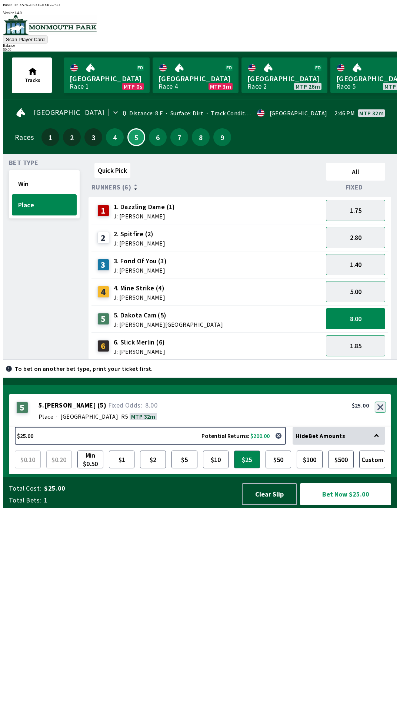
click at [381, 413] on button "button" at bounding box center [380, 407] width 11 height 11
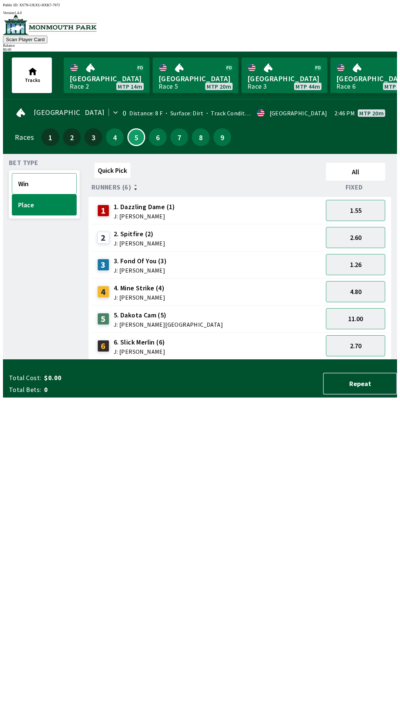
click at [47, 178] on button "Win" at bounding box center [44, 183] width 65 height 21
click at [41, 199] on button "Place" at bounding box center [44, 204] width 65 height 21
click at [376, 314] on button "11.00" at bounding box center [355, 318] width 59 height 21
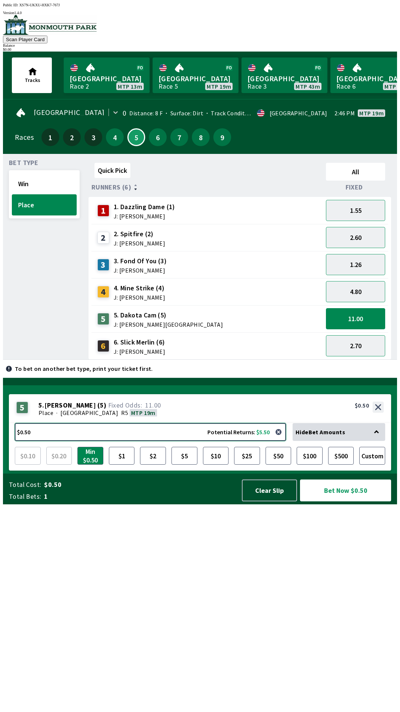
click at [231, 441] on button "$0.50 Potential Returns: $5.50" at bounding box center [150, 432] width 271 height 18
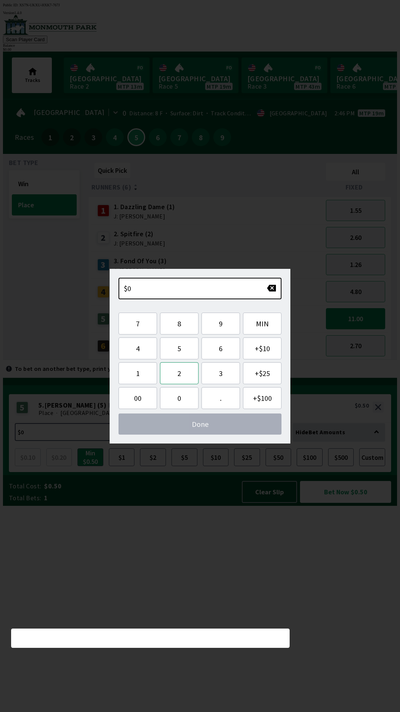
click at [191, 377] on button "2" at bounding box center [179, 373] width 39 height 22
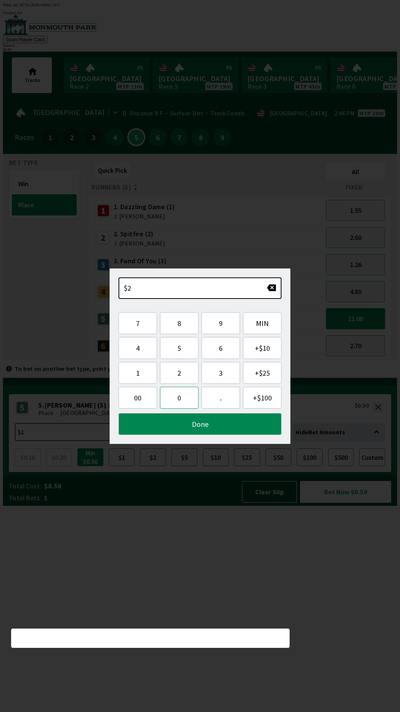
click at [179, 397] on button "0" at bounding box center [179, 398] width 39 height 22
click at [189, 423] on button "Done" at bounding box center [200, 424] width 163 height 22
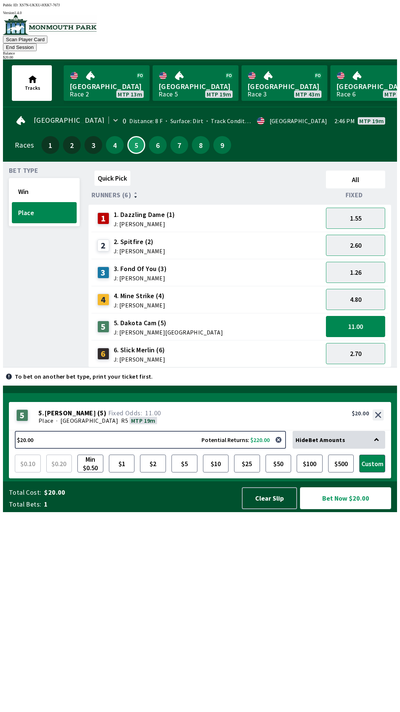
click at [338, 509] on button "Bet Now $20.00" at bounding box center [345, 498] width 91 height 22
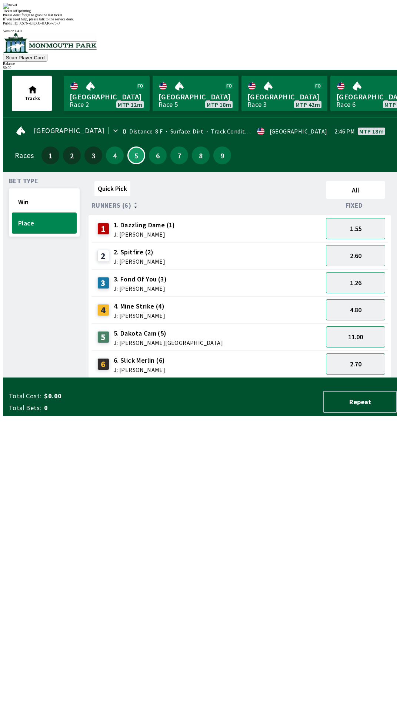
click at [255, 378] on div "Quick Pick All Runners (6) Fixed 1 1. Dazzling Dame (1) J: [PERSON_NAME] 1.55 2…" at bounding box center [243, 278] width 309 height 200
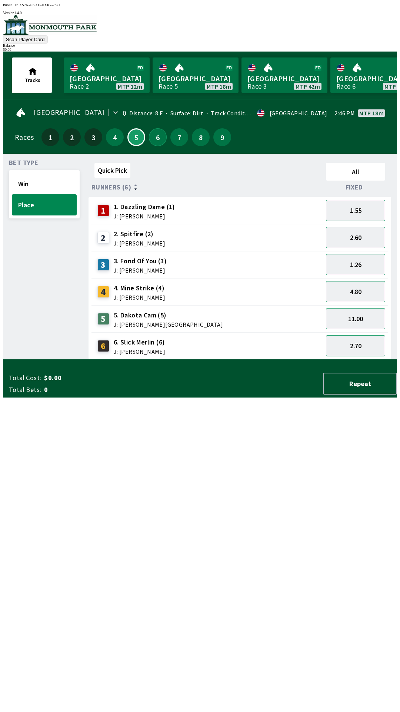
click at [158, 131] on button "6" at bounding box center [158, 137] width 18 height 18
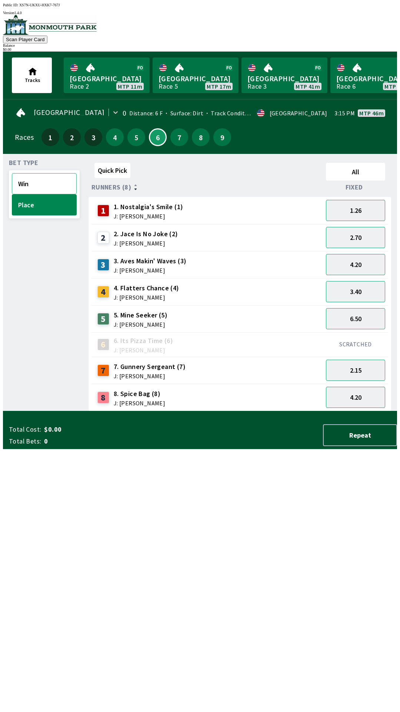
click at [43, 176] on button "Win" at bounding box center [44, 183] width 65 height 21
click at [33, 205] on button "Place" at bounding box center [44, 204] width 65 height 21
click at [130, 141] on div "5" at bounding box center [137, 137] width 18 height 18
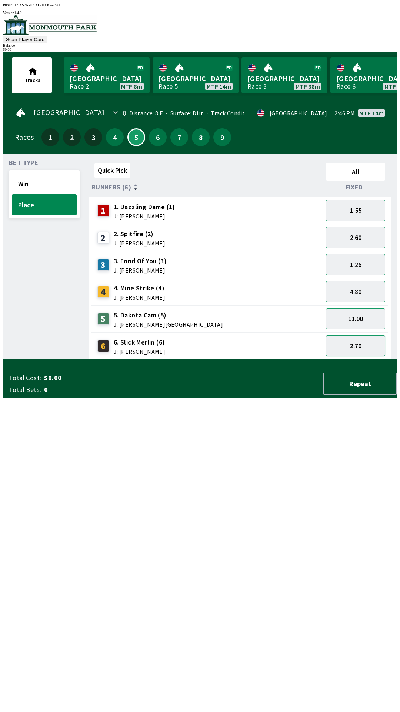
click at [369, 347] on button "2.70" at bounding box center [355, 345] width 59 height 21
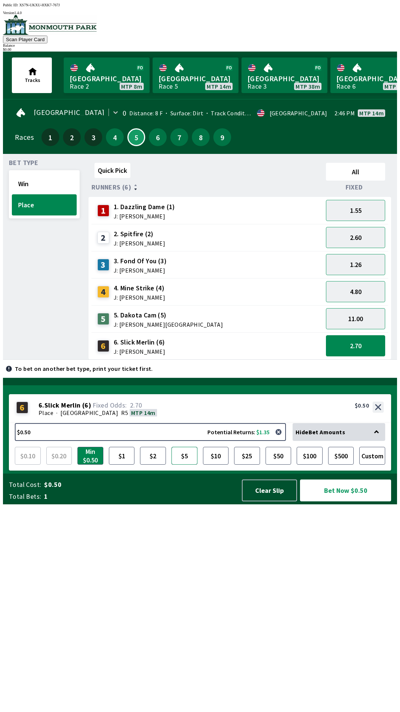
click at [186, 465] on button "$5" at bounding box center [185, 456] width 26 height 18
click at [362, 501] on button "Bet Now $5.00" at bounding box center [345, 490] width 91 height 22
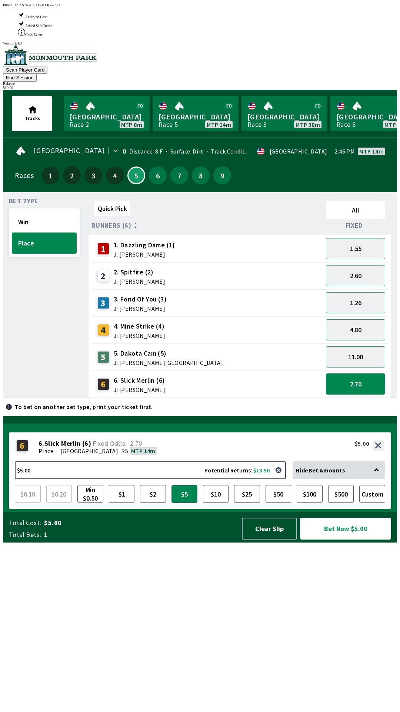
click at [358, 539] on button "Bet Now $5.00" at bounding box center [345, 529] width 91 height 22
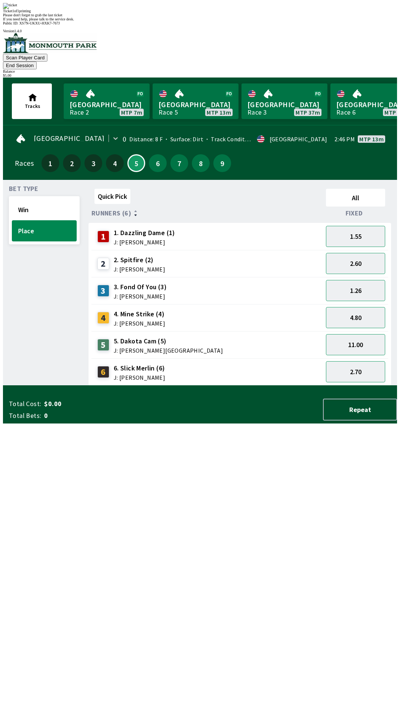
click at [344, 386] on div "Quick Pick All Runners (6) Fixed 1 1. Dazzling Dame (1) J: [PERSON_NAME] 1.55 2…" at bounding box center [243, 286] width 309 height 200
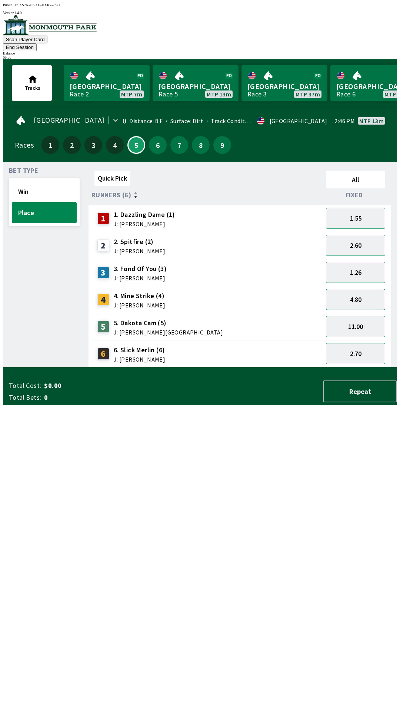
click at [370, 289] on button "4.80" at bounding box center [355, 299] width 59 height 21
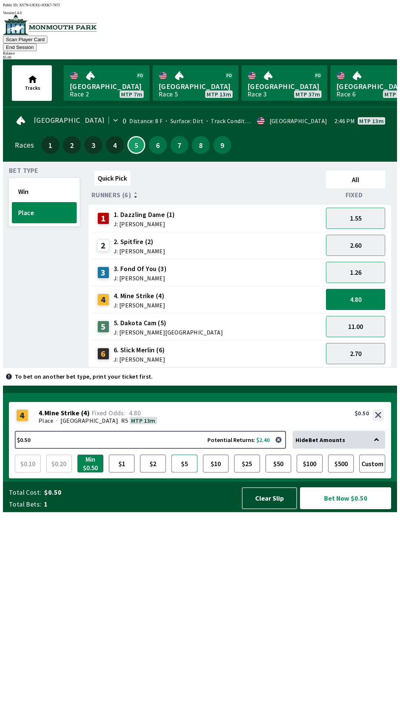
click at [189, 472] on button "$5" at bounding box center [185, 464] width 26 height 18
click at [359, 509] on button "Bet Now $5.00" at bounding box center [345, 498] width 91 height 22
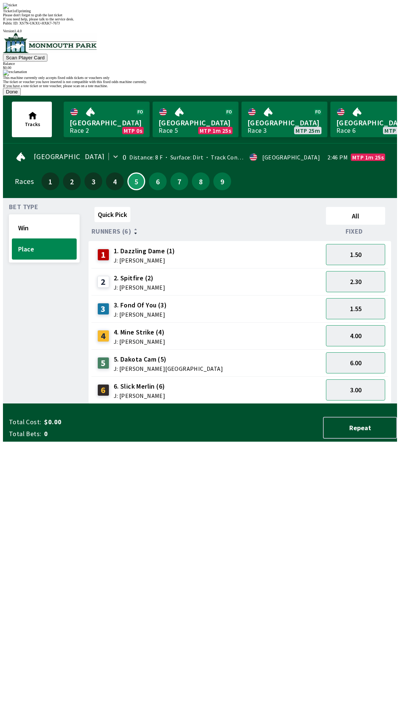
click at [258, 96] on div "This machine currently only accepts fixed odds tickets or vouchers only The tic…" at bounding box center [200, 83] width 394 height 26
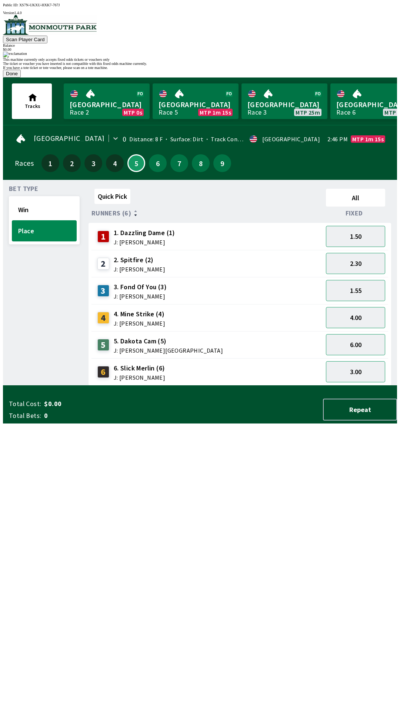
click at [21, 77] on button "Done" at bounding box center [12, 74] width 18 height 8
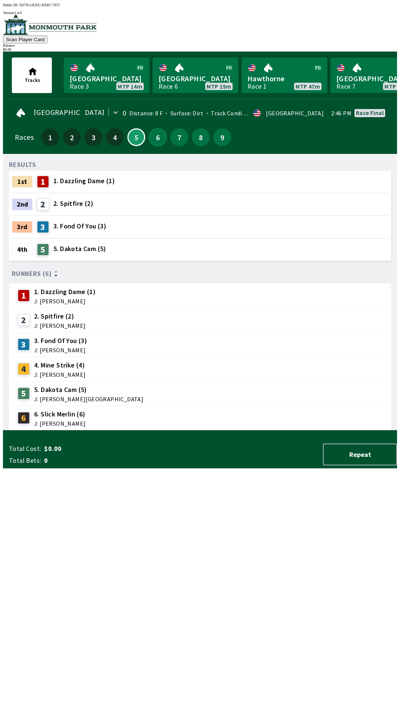
click at [159, 131] on button "6" at bounding box center [158, 137] width 18 height 18
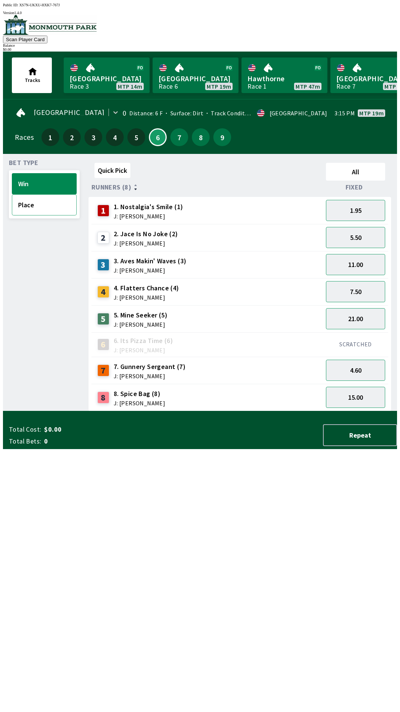
click at [47, 207] on button "Place" at bounding box center [44, 204] width 65 height 21
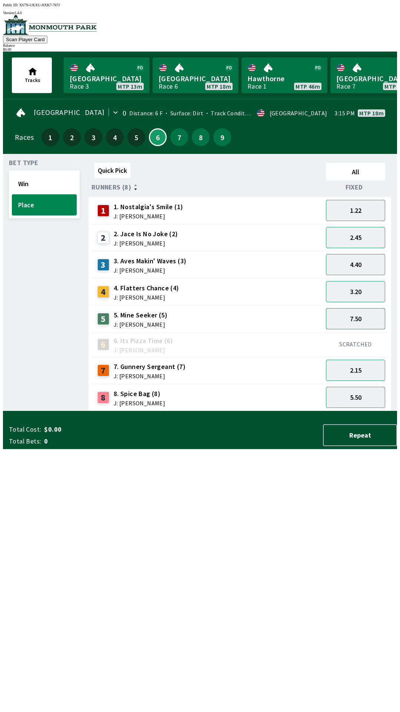
click at [364, 317] on button "7.50" at bounding box center [355, 318] width 59 height 21
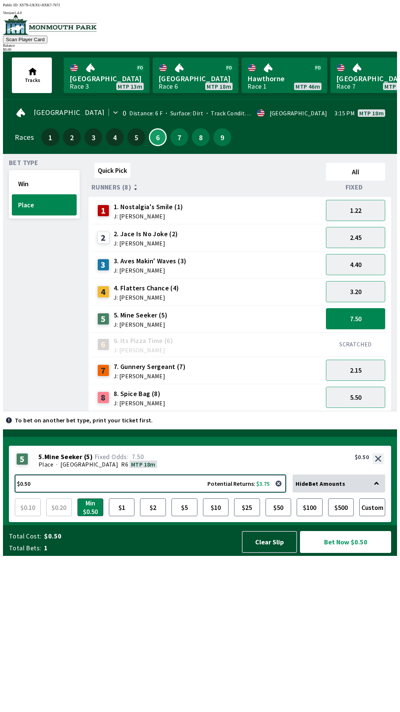
click at [235, 492] on button "$0.50 Potential Returns: $3.75" at bounding box center [150, 484] width 271 height 18
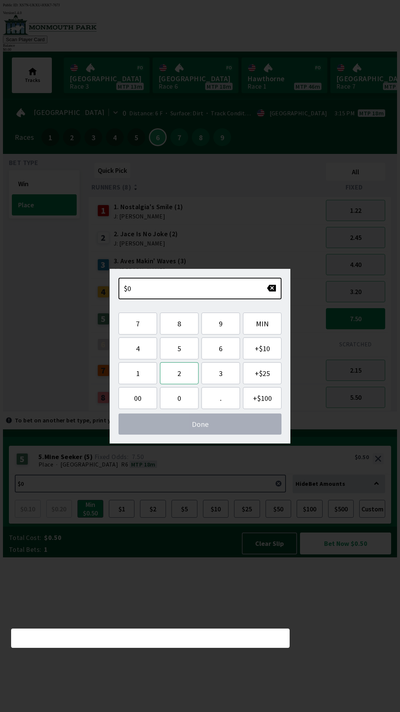
click at [183, 380] on button "2" at bounding box center [179, 373] width 39 height 22
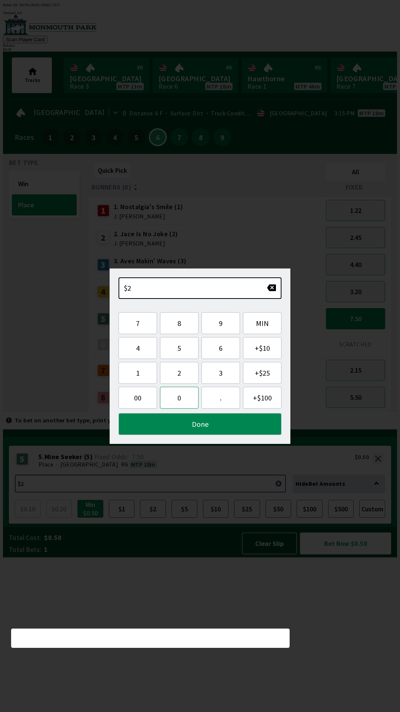
click at [181, 401] on button "0" at bounding box center [179, 398] width 39 height 22
click at [188, 423] on button "Done" at bounding box center [200, 424] width 163 height 22
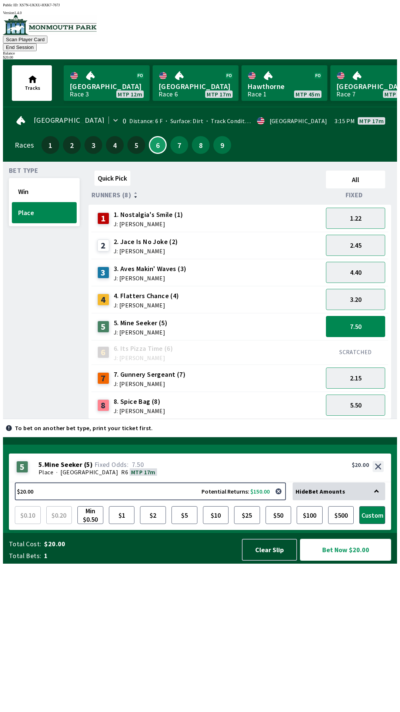
click at [359, 561] on button "Bet Now $20.00" at bounding box center [345, 550] width 91 height 22
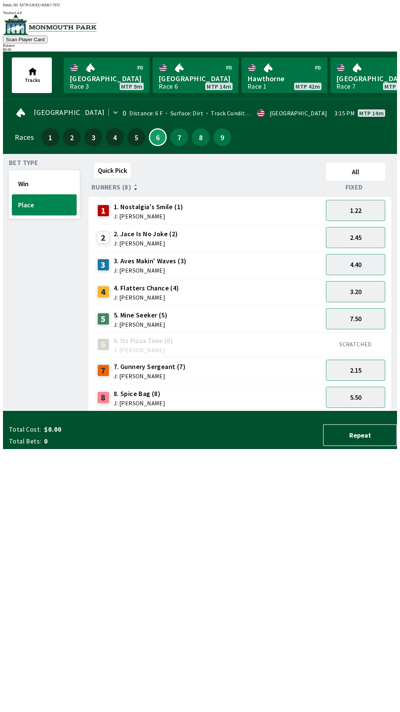
click at [277, 411] on div "Quick Pick All Runners (8) Fixed 1 1. Nostalgia's Smile (1) J: [PERSON_NAME] 1.…" at bounding box center [243, 285] width 309 height 251
click at [176, 133] on button "7" at bounding box center [180, 137] width 18 height 18
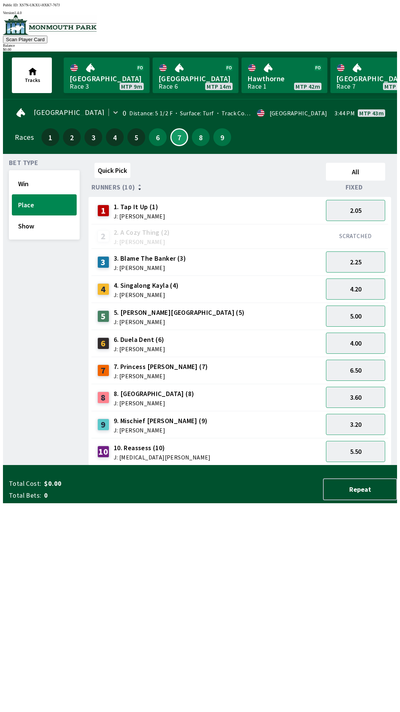
click at [65, 503] on div "Total Cost: $0.00 Total Bets: 0 Repeat" at bounding box center [203, 487] width 389 height 31
click at [16, 182] on button "Win" at bounding box center [44, 183] width 65 height 21
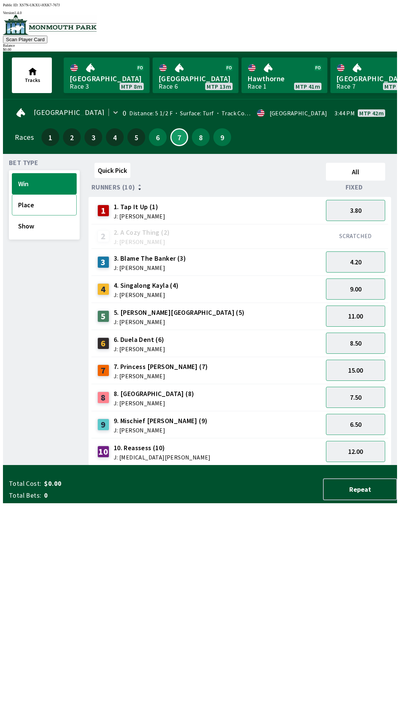
click at [42, 201] on button "Place" at bounding box center [44, 204] width 65 height 21
click at [38, 183] on button "Win" at bounding box center [44, 183] width 65 height 21
click at [36, 228] on button "Show" at bounding box center [44, 225] width 65 height 21
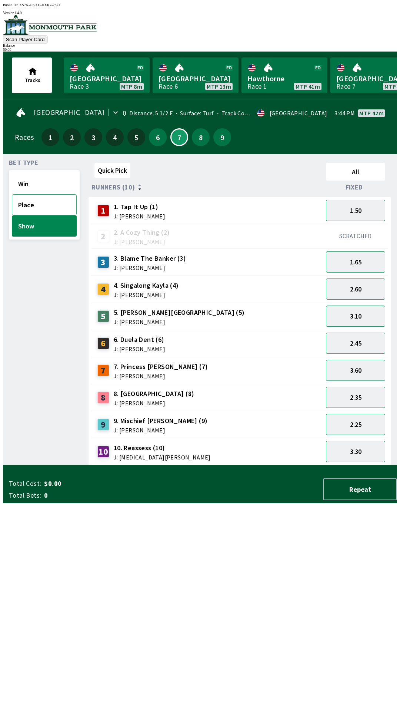
click at [27, 205] on button "Place" at bounding box center [44, 204] width 65 height 21
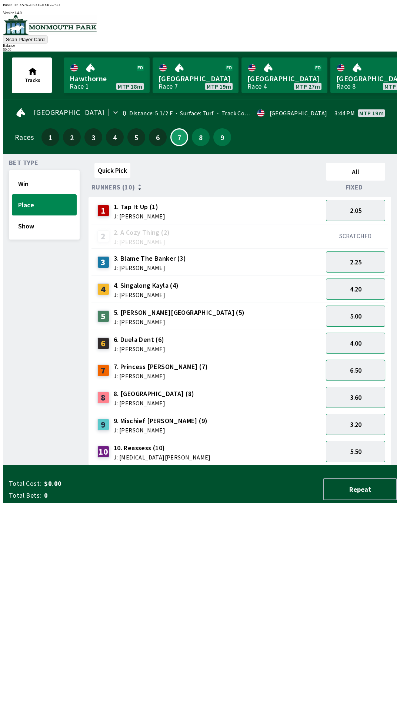
click at [343, 364] on button "6.50" at bounding box center [355, 370] width 59 height 21
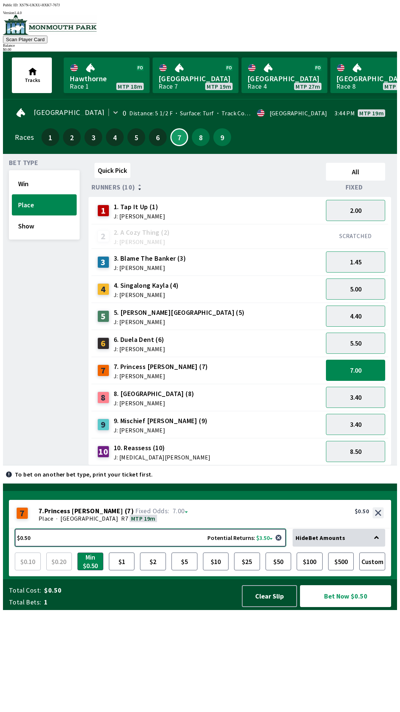
click at [220, 546] on button "$0.50 Potential Returns: $3.50" at bounding box center [150, 538] width 271 height 18
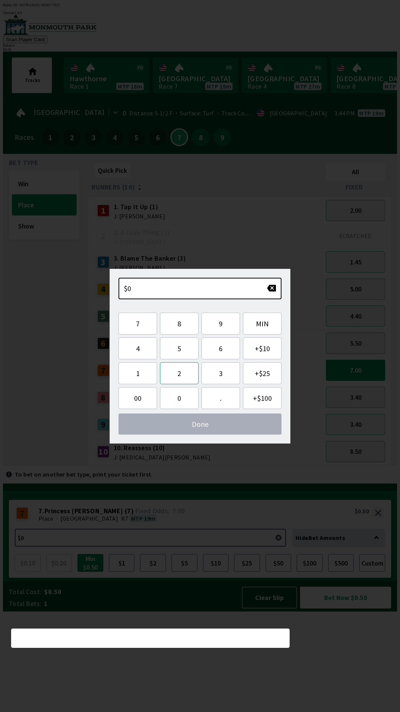
click at [174, 374] on button "2" at bounding box center [179, 373] width 39 height 22
click at [174, 401] on button "0" at bounding box center [179, 398] width 39 height 22
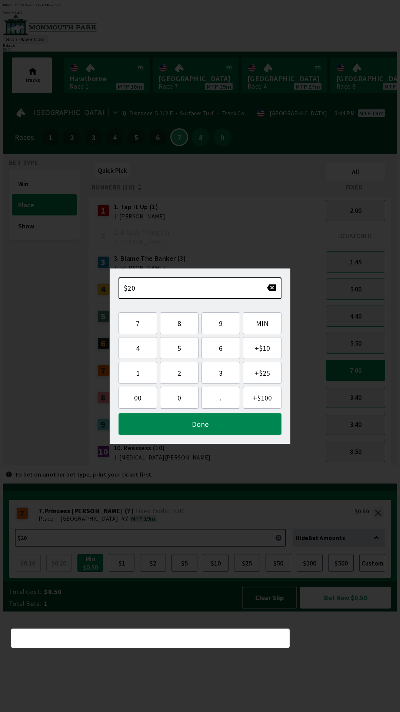
click at [168, 426] on button "Done" at bounding box center [200, 424] width 163 height 22
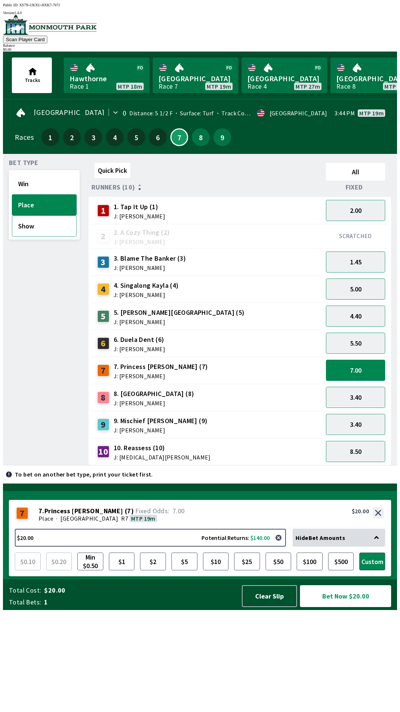
click at [39, 226] on button "Show" at bounding box center [44, 225] width 65 height 21
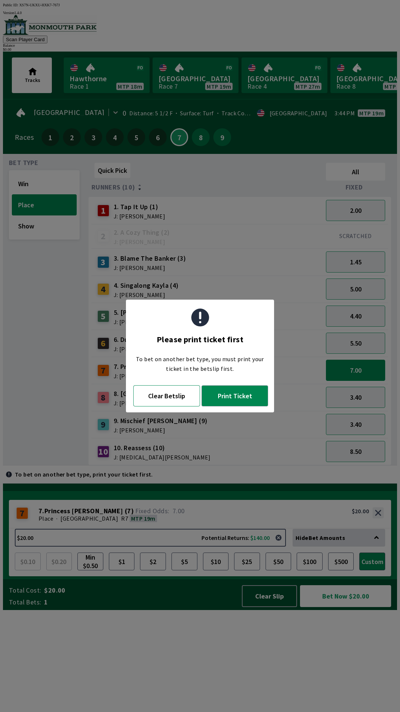
click at [159, 400] on button "Clear Betslip" at bounding box center [166, 395] width 67 height 21
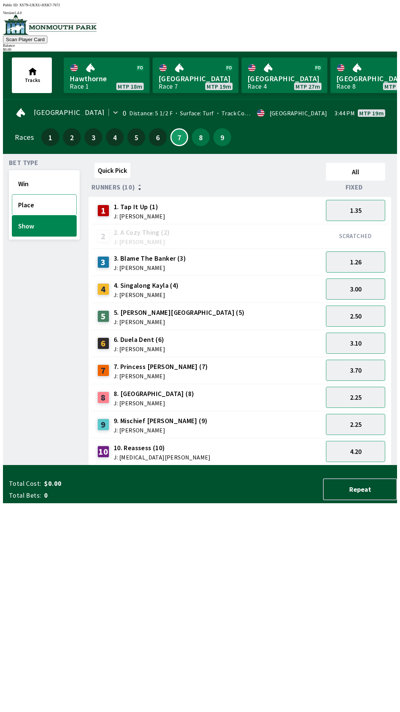
click at [44, 200] on button "Place" at bounding box center [44, 204] width 65 height 21
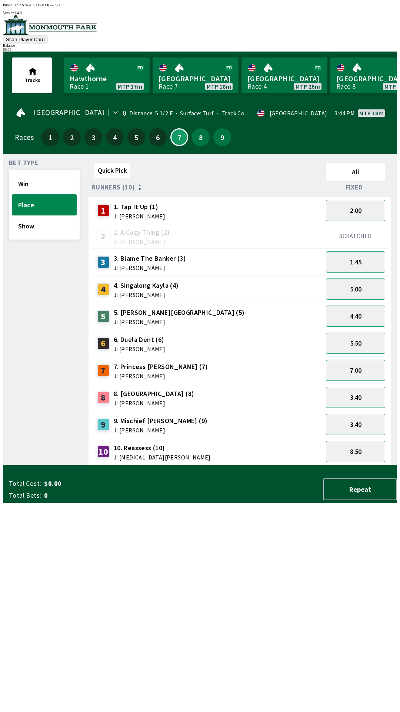
click at [357, 364] on button "7.00" at bounding box center [355, 370] width 59 height 21
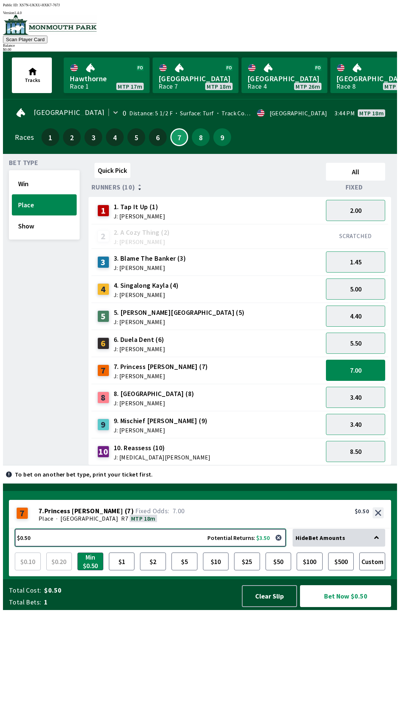
click at [228, 546] on button "$0.50 Potential Returns: $3.50" at bounding box center [150, 538] width 271 height 18
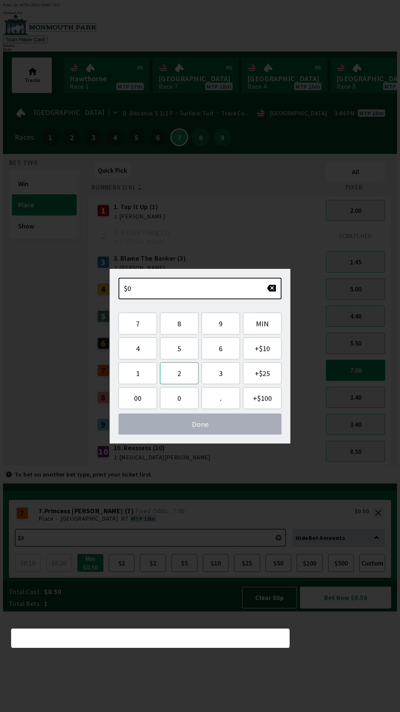
click at [180, 380] on button "2" at bounding box center [179, 373] width 39 height 22
click at [179, 396] on button "0" at bounding box center [179, 398] width 39 height 22
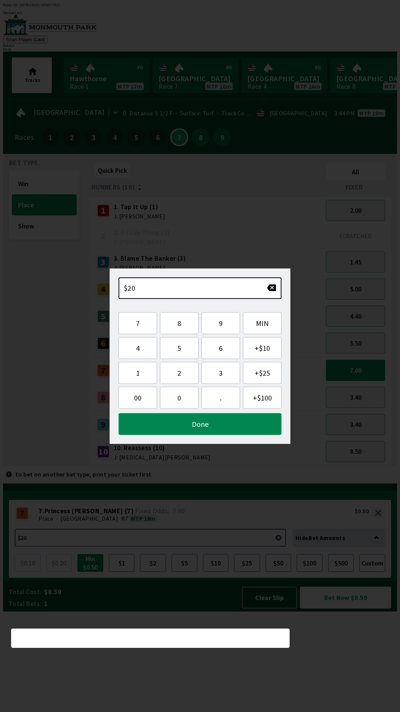
click at [175, 426] on button "Done" at bounding box center [200, 424] width 163 height 22
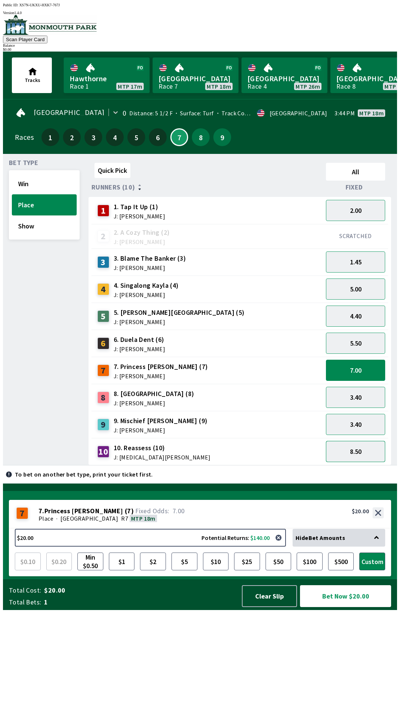
click at [347, 444] on button "8.50" at bounding box center [355, 451] width 59 height 21
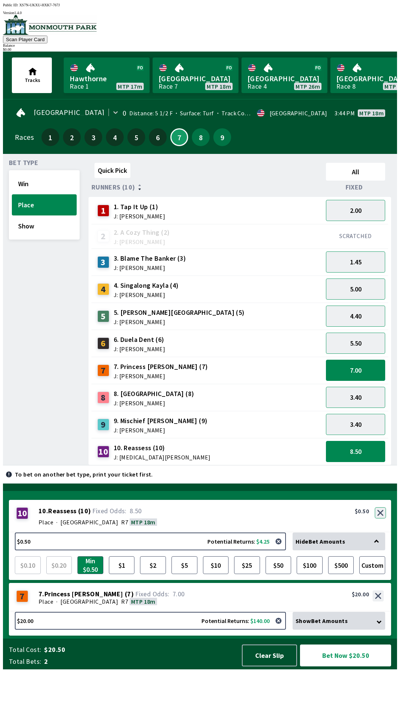
click at [380, 518] on button "button" at bounding box center [380, 512] width 11 height 11
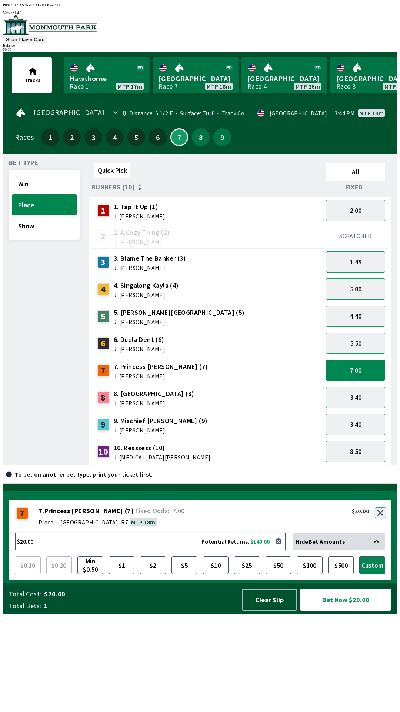
click at [382, 518] on button "button" at bounding box center [380, 512] width 11 height 11
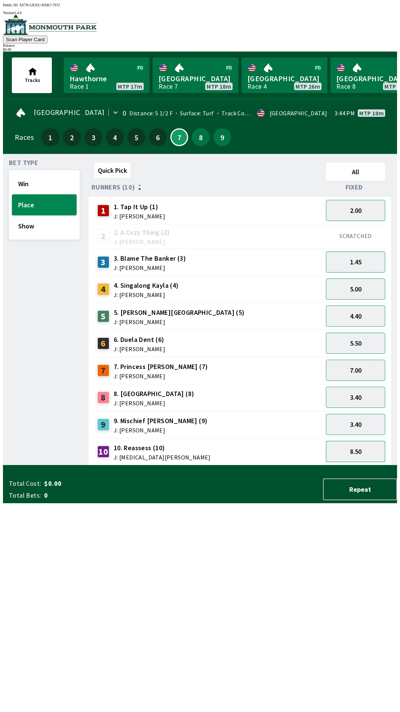
click at [359, 449] on button "8.50" at bounding box center [355, 451] width 59 height 21
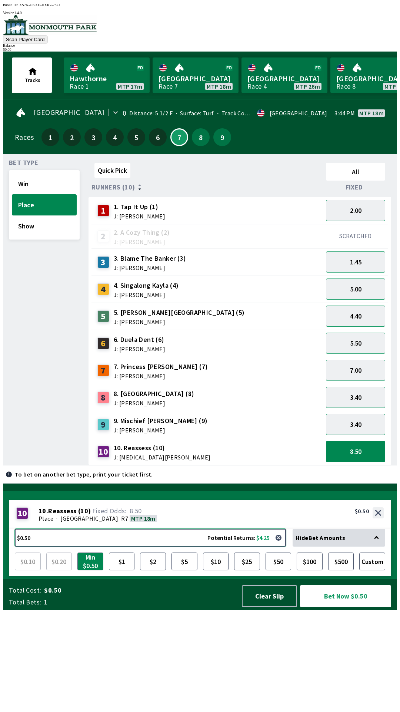
click at [202, 546] on button "$0.50 Potential Returns: $4.25" at bounding box center [150, 538] width 271 height 18
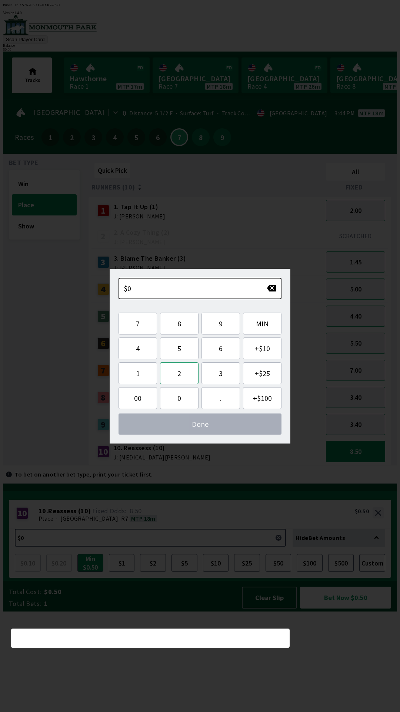
click at [180, 380] on button "2" at bounding box center [179, 373] width 39 height 22
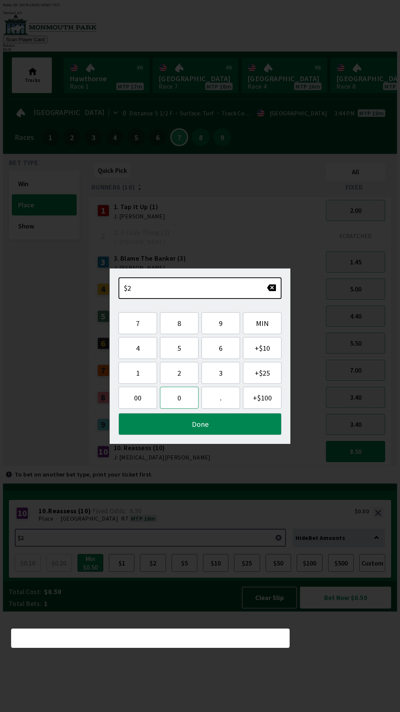
click at [178, 397] on button "0" at bounding box center [179, 398] width 39 height 22
click at [173, 426] on button "Done" at bounding box center [200, 424] width 163 height 22
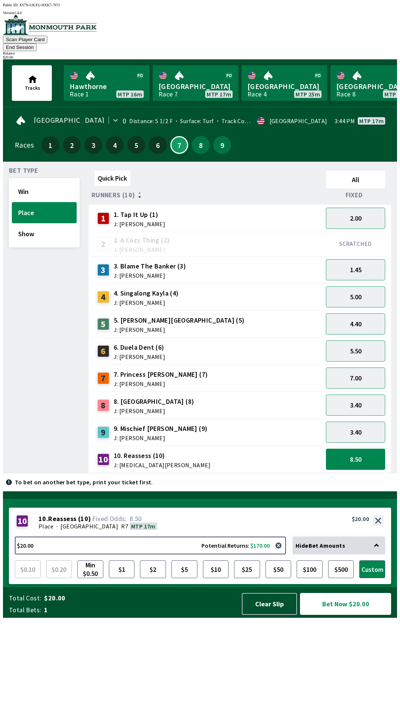
click at [358, 615] on button "Bet Now $20.00" at bounding box center [345, 604] width 91 height 22
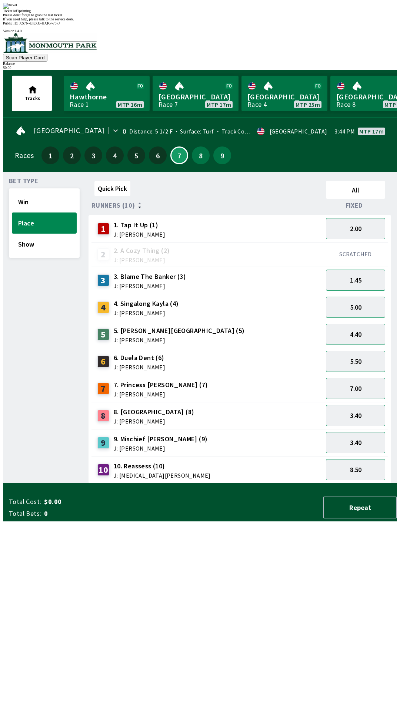
click at [189, 483] on div "Quick Pick All Runners (10) Fixed 1 1. Tap It Up (1) J: [PERSON_NAME] 2.00 2 2.…" at bounding box center [243, 331] width 309 height 306
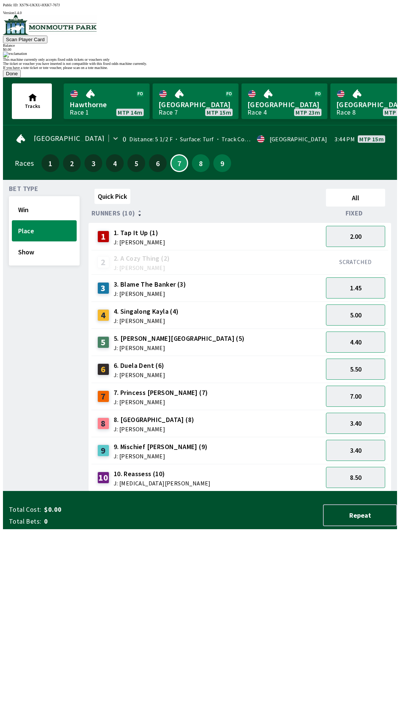
click at [21, 77] on button "Done" at bounding box center [12, 74] width 18 height 8
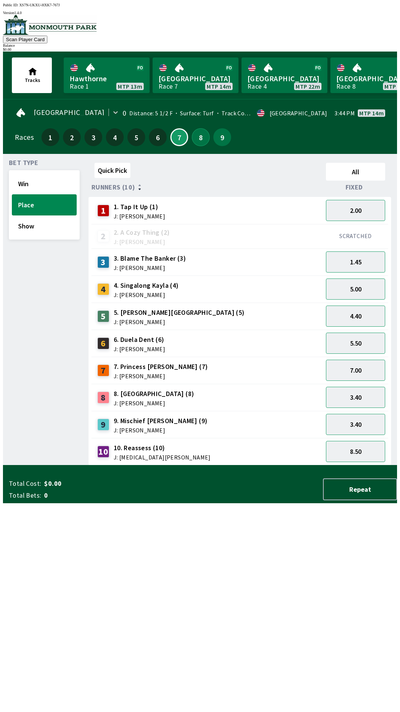
click at [201, 139] on button "8" at bounding box center [201, 137] width 18 height 18
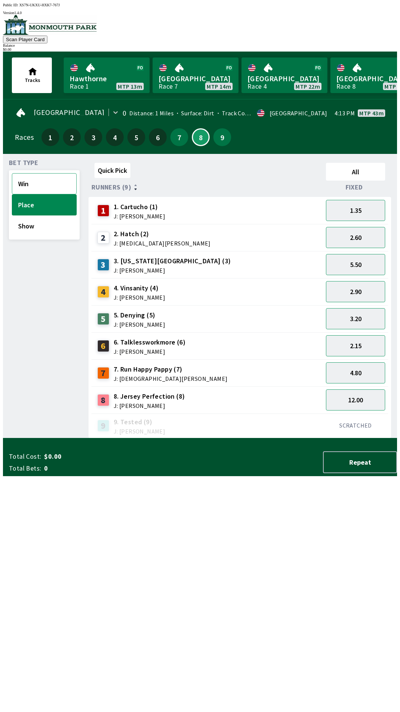
click at [22, 184] on button "Win" at bounding box center [44, 183] width 65 height 21
click at [48, 208] on button "Place" at bounding box center [44, 204] width 65 height 21
click at [27, 230] on button "Show" at bounding box center [44, 225] width 65 height 21
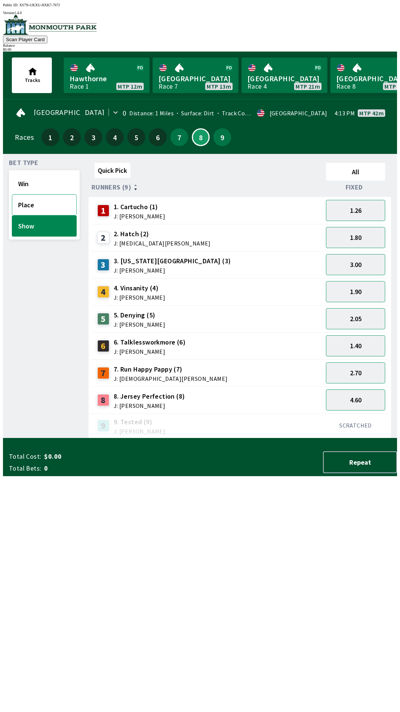
click at [41, 205] on button "Place" at bounding box center [44, 204] width 65 height 21
click at [44, 227] on button "Show" at bounding box center [44, 225] width 65 height 21
click at [36, 206] on button "Place" at bounding box center [44, 204] width 65 height 21
click at [51, 224] on button "Show" at bounding box center [44, 225] width 65 height 21
click at [30, 215] on button "Show" at bounding box center [44, 225] width 65 height 21
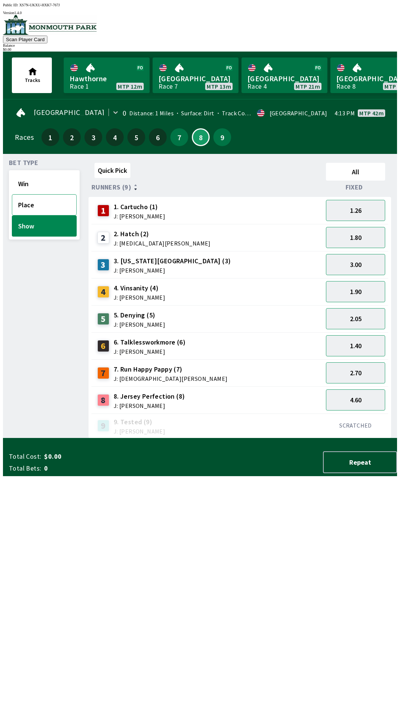
click at [39, 209] on button "Place" at bounding box center [44, 204] width 65 height 21
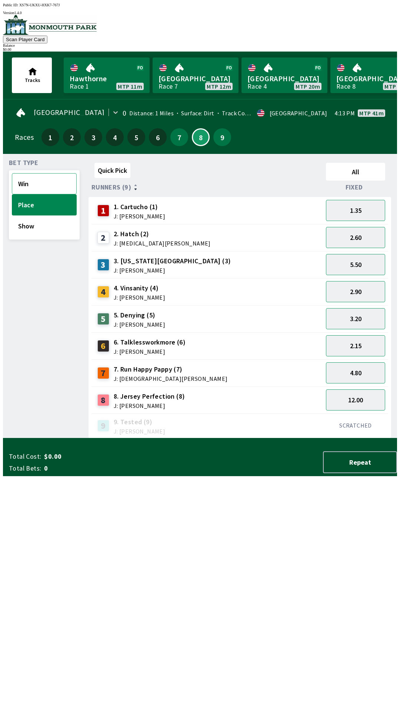
click at [37, 185] on button "Win" at bounding box center [44, 183] width 65 height 21
click at [24, 206] on button "Place" at bounding box center [44, 204] width 65 height 21
click at [219, 129] on button "9" at bounding box center [223, 137] width 18 height 18
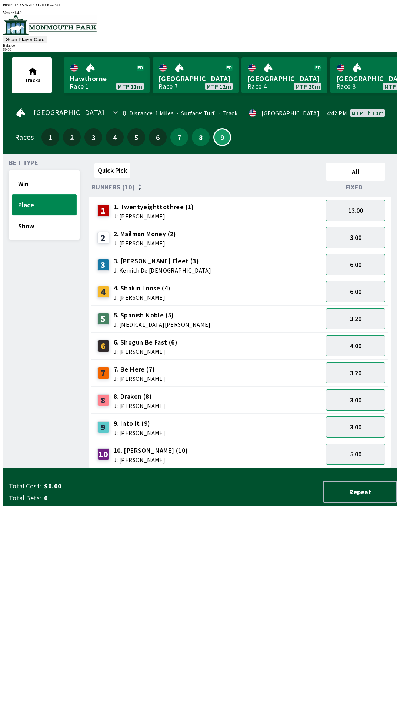
click at [43, 194] on button "Place" at bounding box center [44, 204] width 65 height 21
click at [30, 181] on button "Win" at bounding box center [44, 183] width 65 height 21
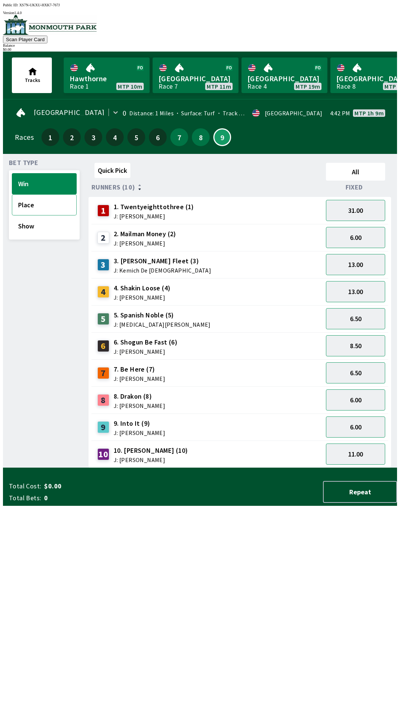
click at [52, 205] on button "Place" at bounding box center [44, 204] width 65 height 21
click at [43, 183] on button "Win" at bounding box center [44, 183] width 65 height 21
click at [46, 203] on button "Place" at bounding box center [44, 204] width 65 height 21
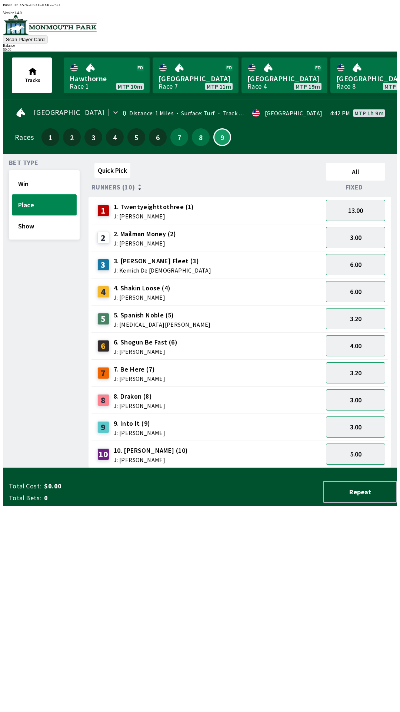
click at [43, 194] on button "Place" at bounding box center [44, 204] width 65 height 21
click at [51, 181] on button "Win" at bounding box center [44, 183] width 65 height 21
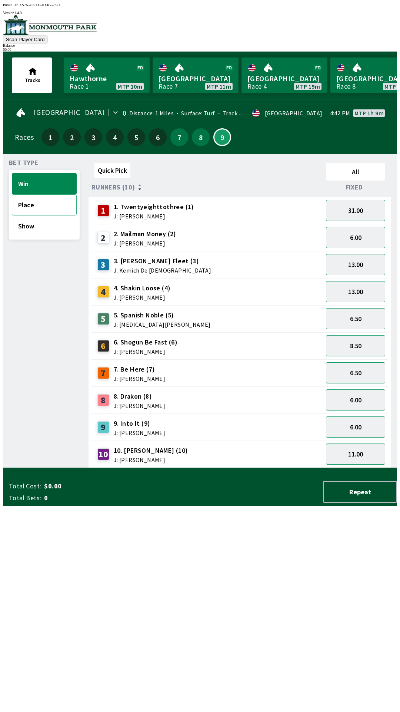
click at [38, 205] on button "Place" at bounding box center [44, 204] width 65 height 21
click at [45, 185] on button "Win" at bounding box center [44, 183] width 65 height 21
click at [48, 202] on button "Place" at bounding box center [44, 204] width 65 height 21
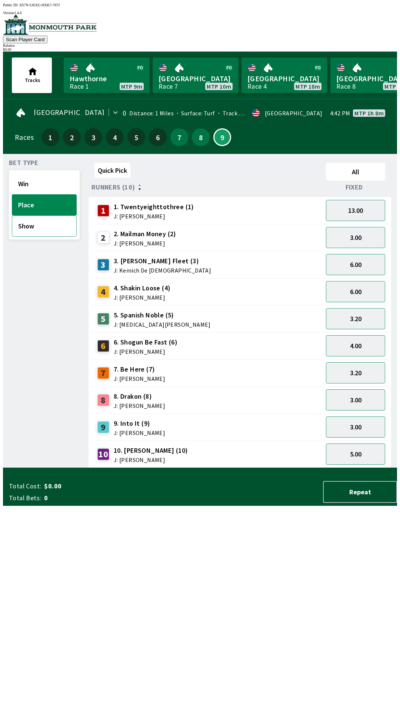
click at [36, 217] on button "Show" at bounding box center [44, 225] width 65 height 21
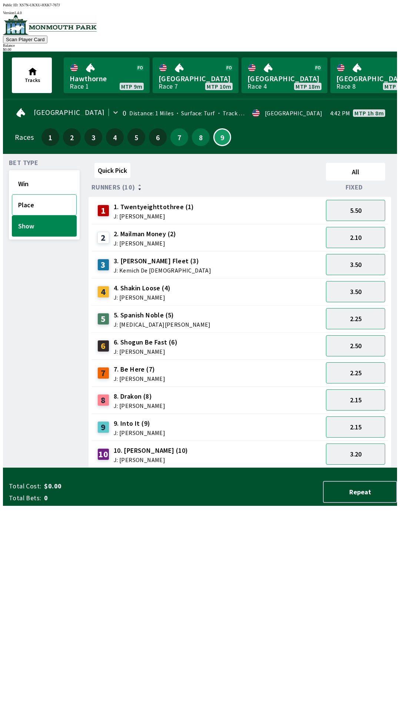
click at [38, 207] on button "Place" at bounding box center [44, 204] width 65 height 21
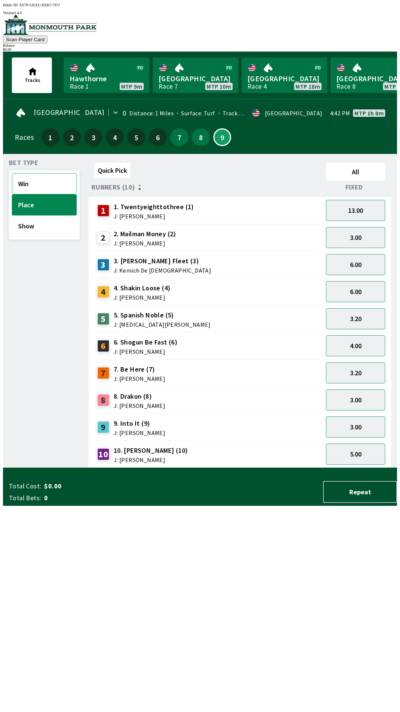
click at [49, 181] on button "Win" at bounding box center [44, 183] width 65 height 21
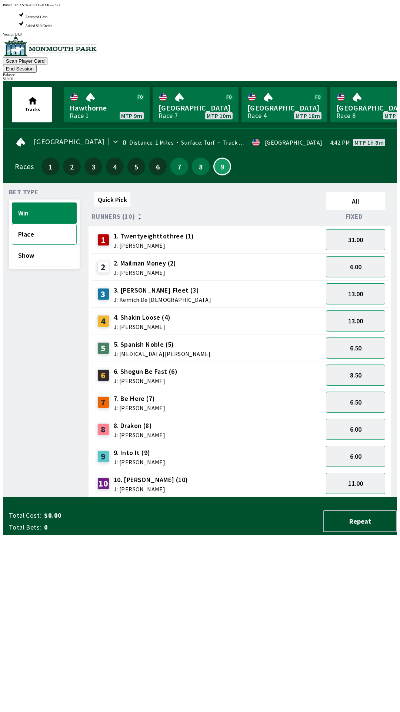
click at [47, 224] on button "Place" at bounding box center [44, 234] width 65 height 21
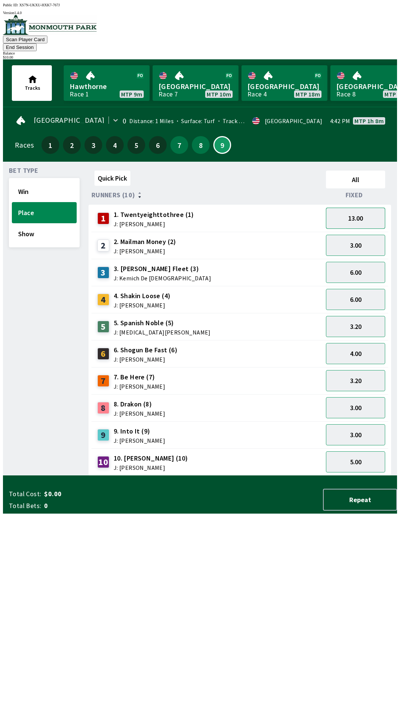
click at [361, 213] on button "13.00" at bounding box center [355, 218] width 59 height 21
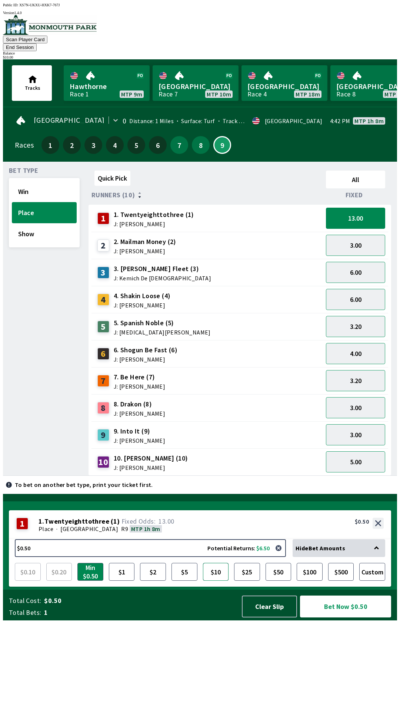
click at [214, 581] on button "$10" at bounding box center [216, 572] width 26 height 18
click at [40, 189] on button "Win" at bounding box center [44, 191] width 65 height 21
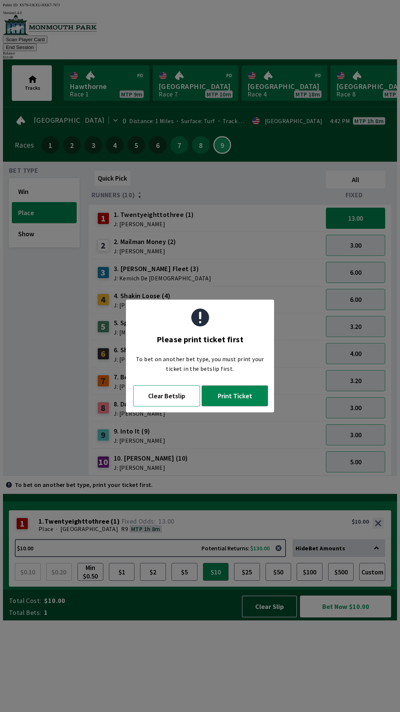
click at [180, 398] on button "Clear Betslip" at bounding box center [166, 395] width 67 height 21
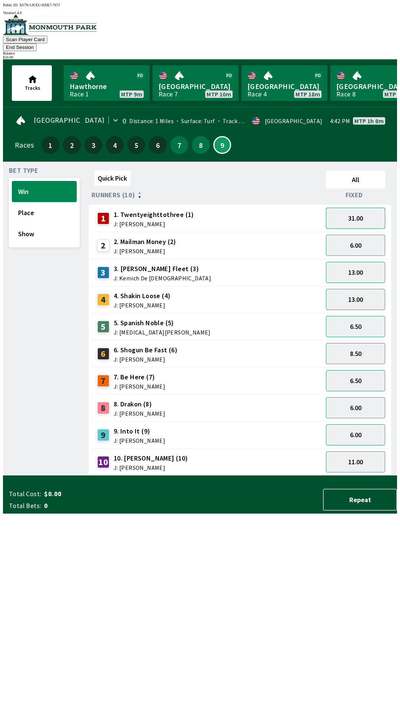
click at [363, 210] on button "31.00" at bounding box center [355, 218] width 59 height 21
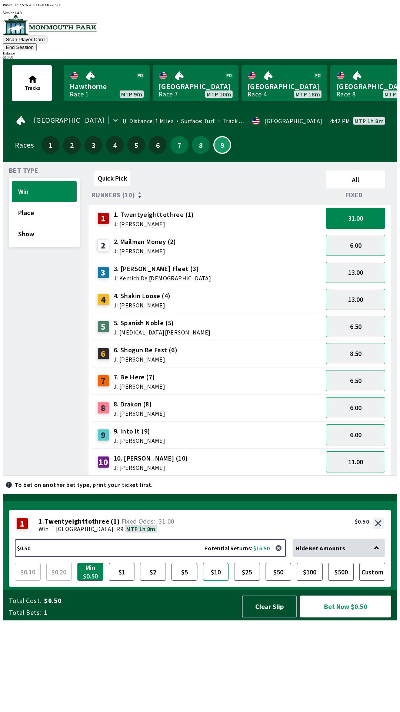
click at [218, 581] on button "$10" at bounding box center [216, 572] width 26 height 18
click at [354, 617] on button "Bet Now $10.00" at bounding box center [345, 606] width 91 height 22
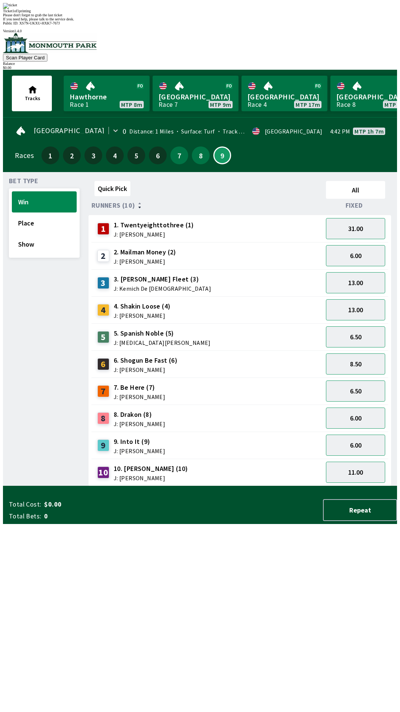
click at [239, 486] on div "Quick Pick All Runners (10) Fixed 1 1. Twentyeighttothree (1) J: [PERSON_NAME] …" at bounding box center [243, 332] width 309 height 308
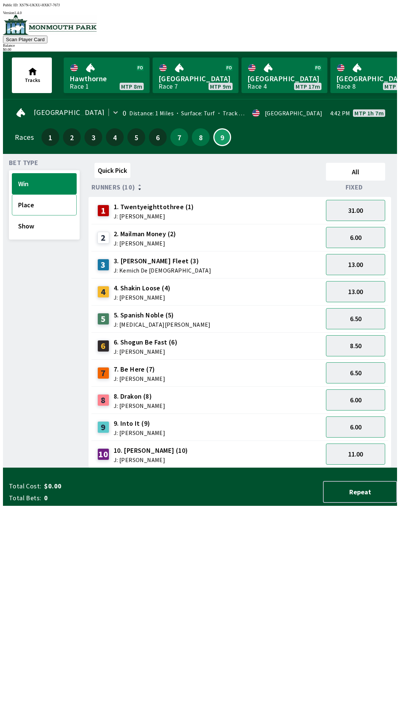
click at [40, 203] on button "Place" at bounding box center [44, 204] width 65 height 21
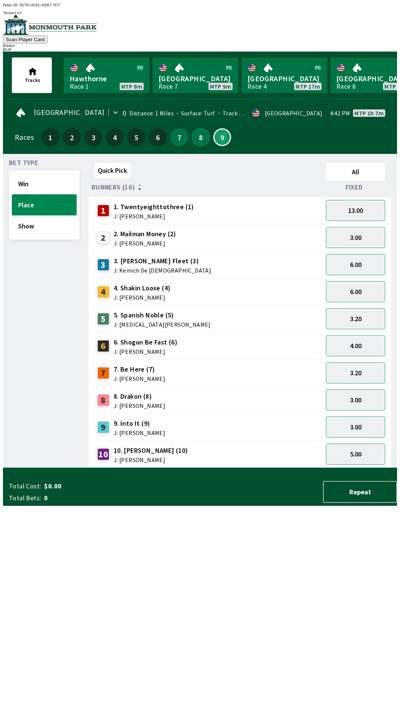
click at [198, 139] on button "8" at bounding box center [201, 137] width 18 height 18
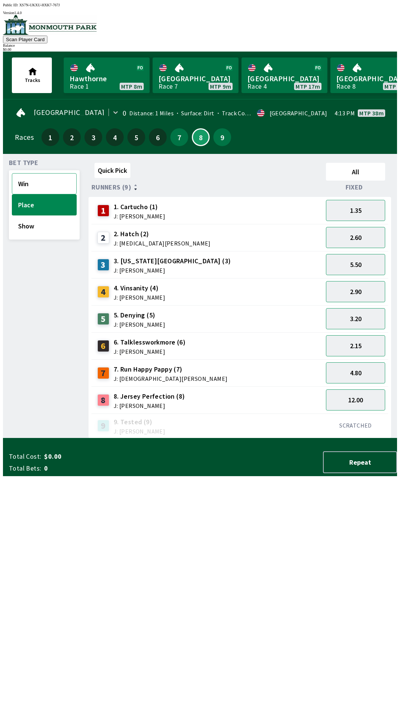
click at [18, 184] on button "Win" at bounding box center [44, 183] width 65 height 21
click at [30, 201] on button "Place" at bounding box center [44, 204] width 65 height 21
click at [20, 173] on button "Win" at bounding box center [44, 183] width 65 height 21
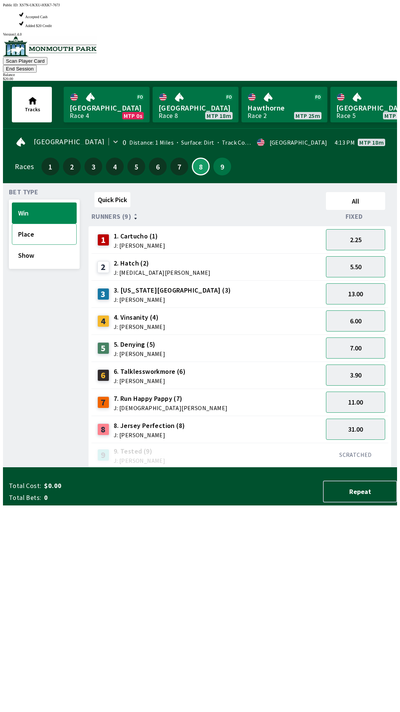
click at [40, 224] on button "Place" at bounding box center [44, 234] width 65 height 21
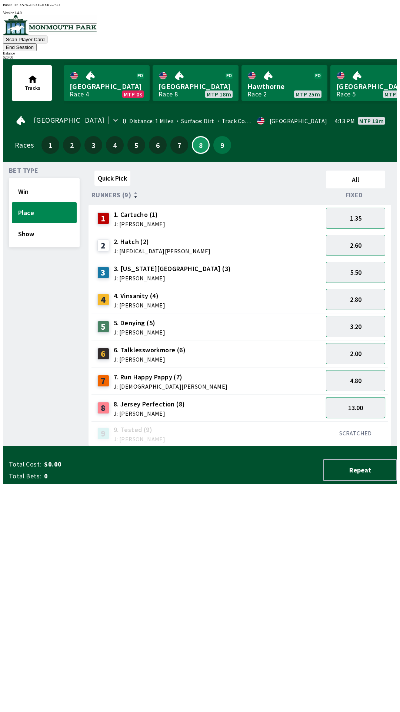
click at [361, 397] on button "13.00" at bounding box center [355, 407] width 59 height 21
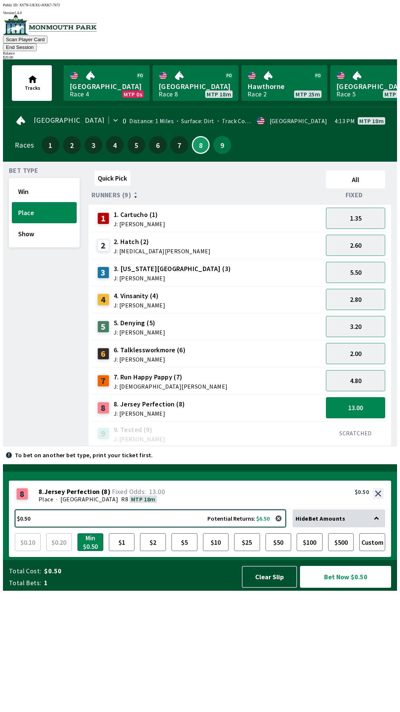
click at [240, 527] on button "$0.50 Potential Returns: $6.50" at bounding box center [150, 518] width 271 height 18
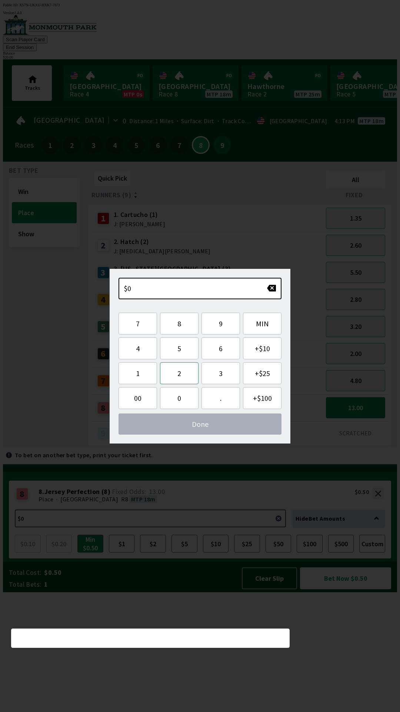
click at [177, 374] on button "2" at bounding box center [179, 373] width 39 height 22
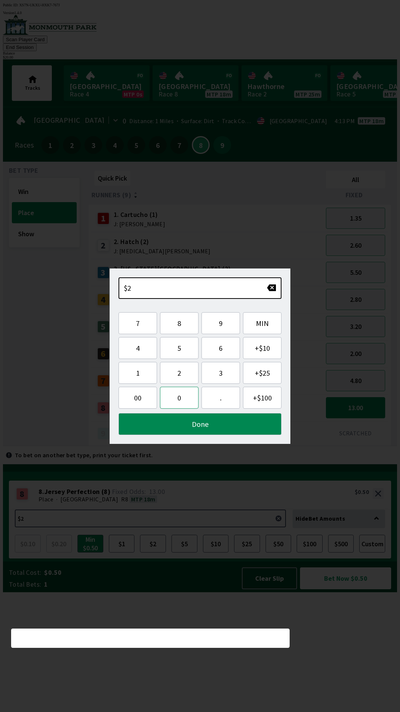
click at [174, 404] on button "0" at bounding box center [179, 398] width 39 height 22
click at [197, 429] on button "Done" at bounding box center [200, 424] width 163 height 22
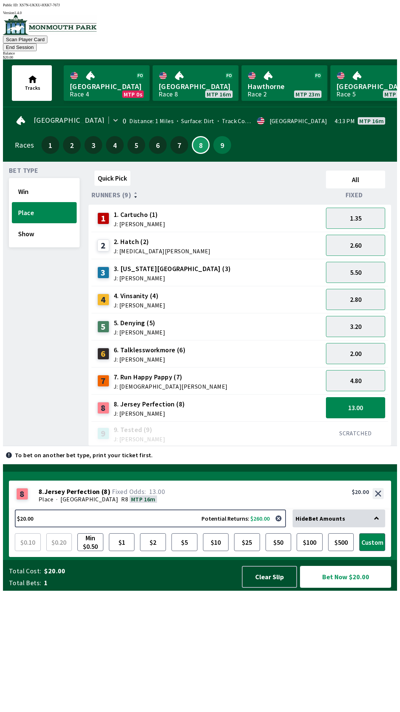
click at [347, 588] on button "Bet Now $20.00" at bounding box center [345, 577] width 91 height 22
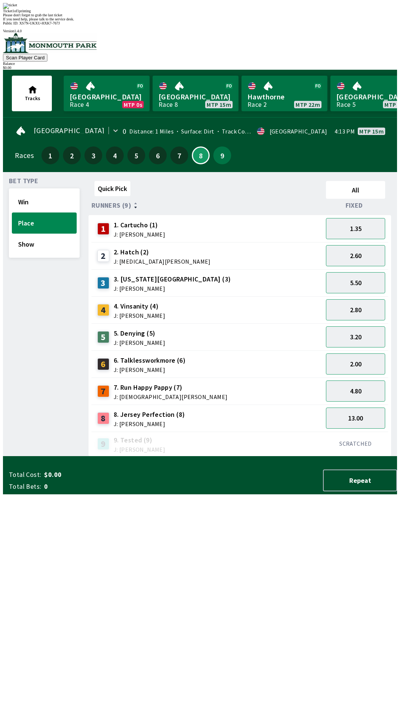
click at [222, 456] on div "Quick Pick All Runners (9) Fixed 1 1. Cartucho (1) J: [PERSON_NAME] 1.35 2 2. H…" at bounding box center [243, 317] width 309 height 278
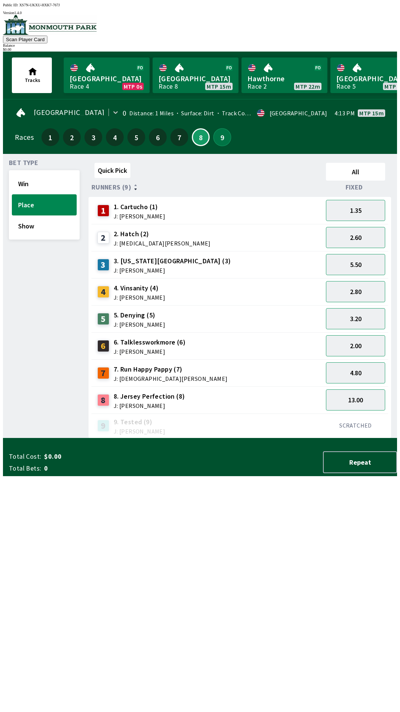
click at [218, 128] on button "9" at bounding box center [223, 137] width 18 height 18
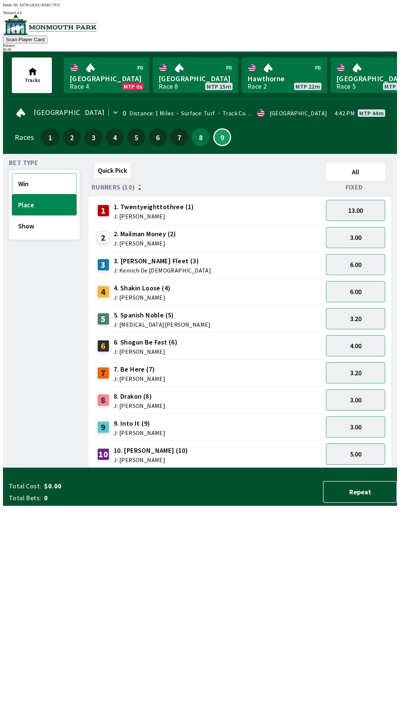
click at [51, 186] on button "Win" at bounding box center [44, 183] width 65 height 21
click at [197, 131] on button "8" at bounding box center [201, 137] width 18 height 18
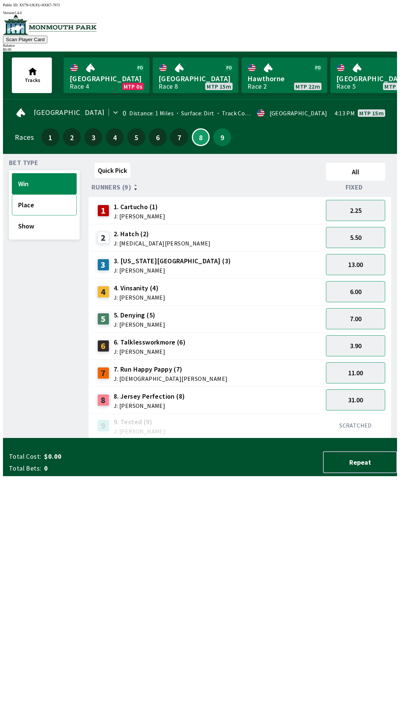
click at [39, 194] on button "Place" at bounding box center [44, 204] width 65 height 21
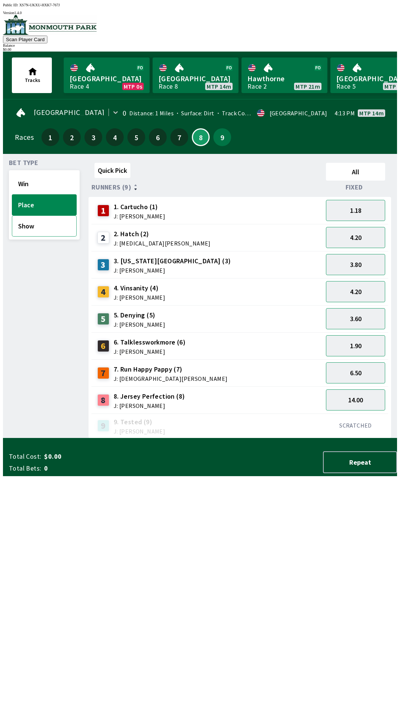
click at [48, 231] on button "Show" at bounding box center [44, 225] width 65 height 21
click at [371, 396] on button "5.00" at bounding box center [355, 399] width 59 height 21
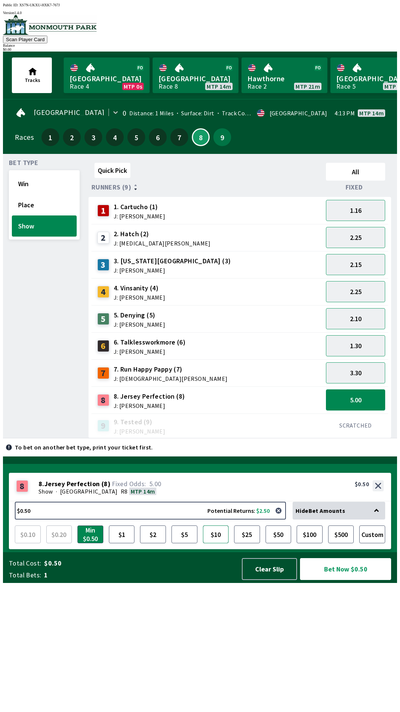
click at [220, 543] on button "$10" at bounding box center [216, 534] width 26 height 18
click at [365, 580] on button "Bet Now $10.00" at bounding box center [345, 569] width 91 height 22
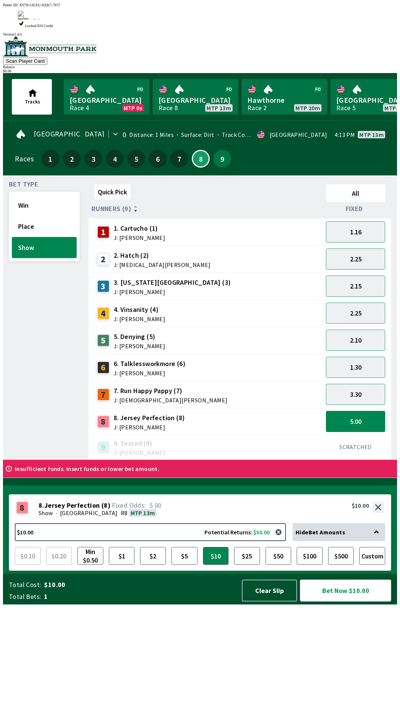
click at [364, 601] on button "Bet Now $10.00" at bounding box center [345, 590] width 91 height 22
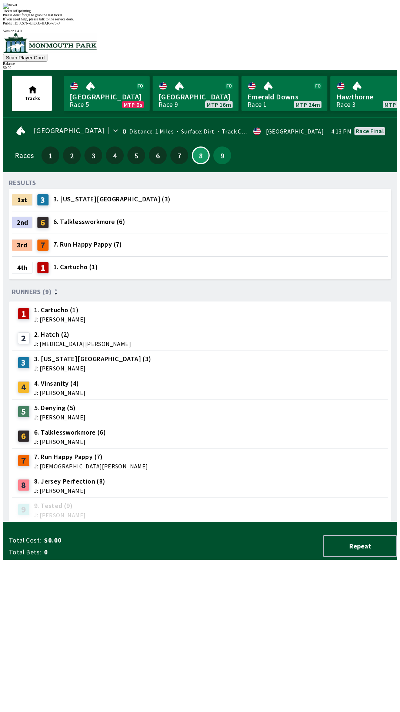
click at [215, 522] on div "RESULTS 1st 3 3. [US_STATE] City (3) 2nd 6 6. Talklessworkmore (6) 3rd 7 7. Run…" at bounding box center [203, 350] width 389 height 344
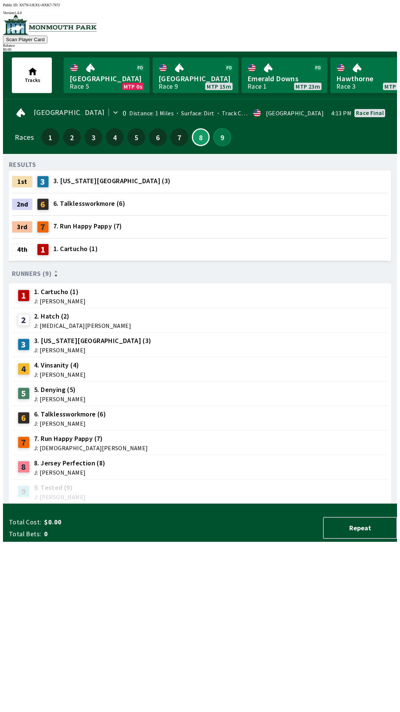
click at [219, 133] on button "9" at bounding box center [223, 137] width 18 height 18
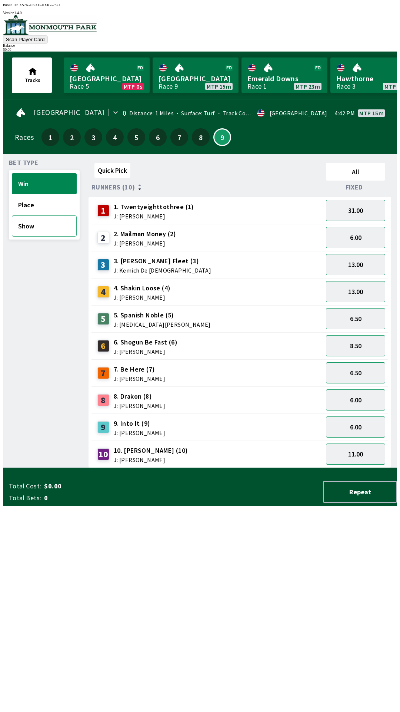
click at [43, 221] on button "Show" at bounding box center [44, 225] width 65 height 21
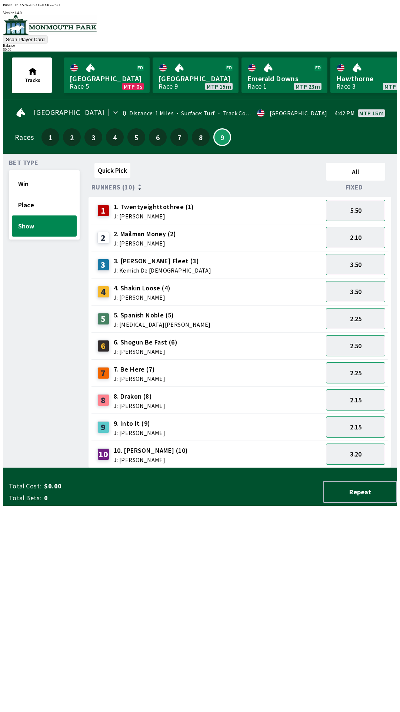
click at [371, 422] on button "2.15" at bounding box center [355, 426] width 59 height 21
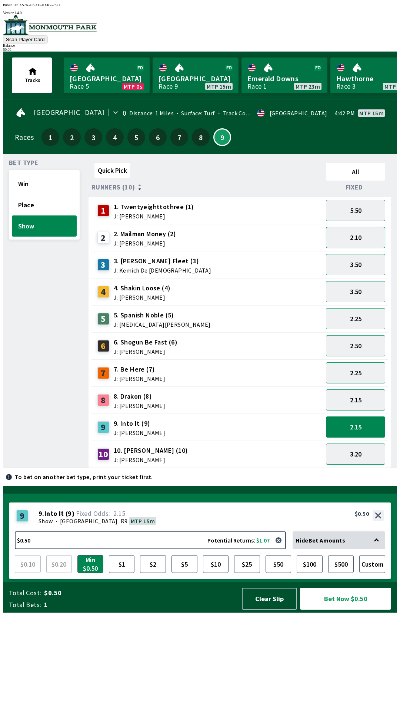
click at [369, 237] on button "2.10" at bounding box center [355, 237] width 59 height 21
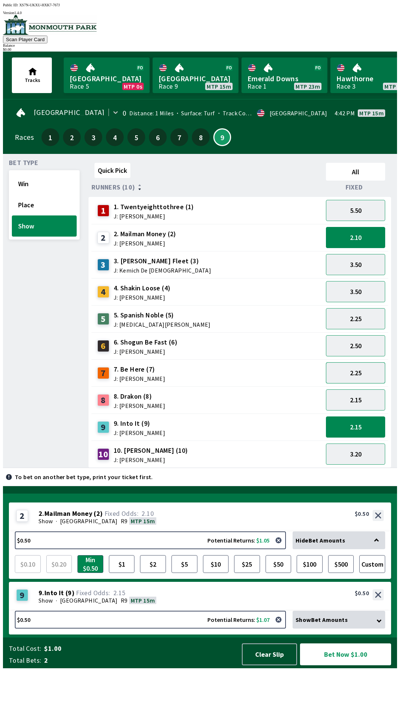
click at [362, 376] on button "2.25" at bounding box center [355, 372] width 59 height 21
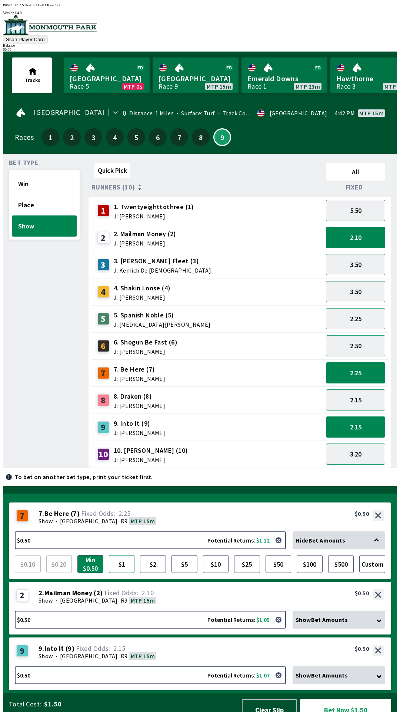
click at [122, 555] on button "$1" at bounding box center [122, 564] width 26 height 18
click at [328, 597] on div "Show · [STREET_ADDRESS]" at bounding box center [212, 600] width 346 height 7
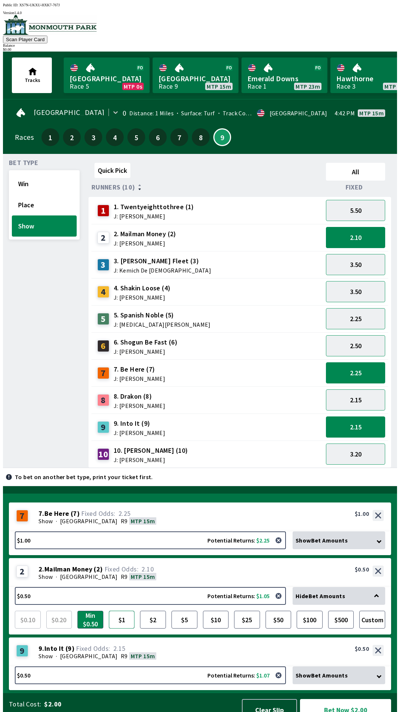
click at [121, 611] on button "$1" at bounding box center [122, 620] width 26 height 18
click at [324, 637] on div "9 9 . Into It ( 9 ) Show · [STREET_ADDRESS]. Into It (9) 2.15 $0.50" at bounding box center [200, 651] width 383 height 29
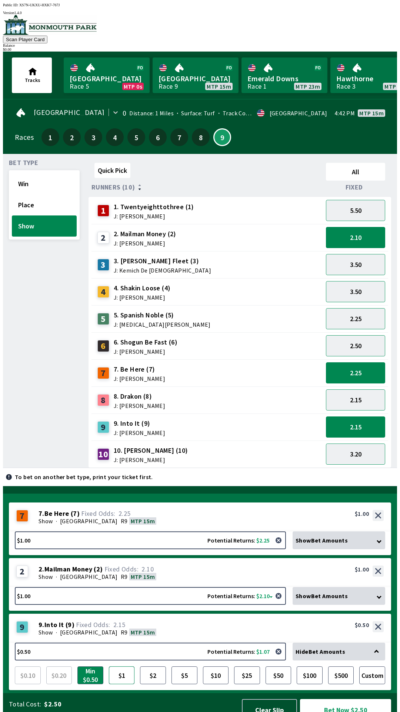
click at [116, 666] on button "$1" at bounding box center [122, 675] width 26 height 18
click at [345, 396] on button "2.15" at bounding box center [355, 399] width 59 height 21
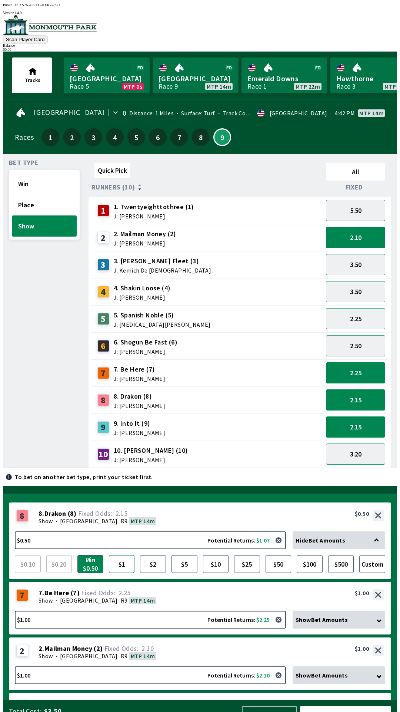
click at [115, 555] on button "$1" at bounding box center [122, 564] width 26 height 18
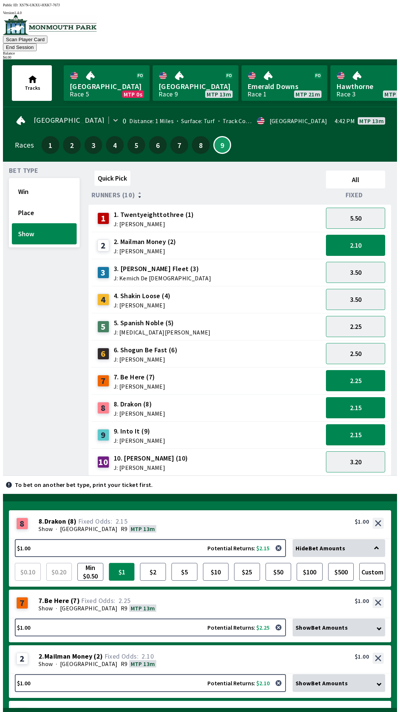
scroll to position [14, 0]
click at [360, 711] on button "Bet Now $4.00" at bounding box center [345, 725] width 91 height 22
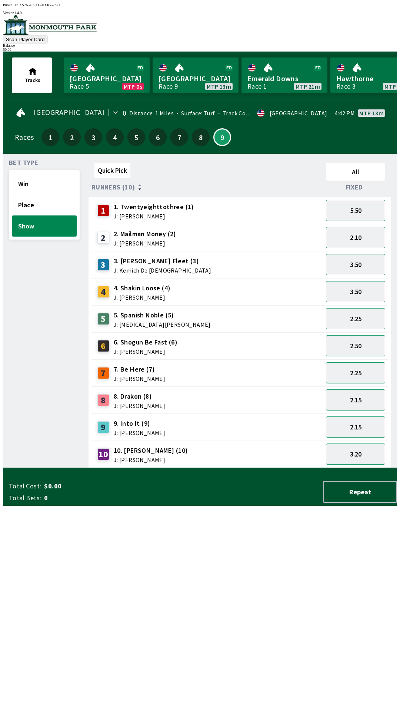
scroll to position [0, 0]
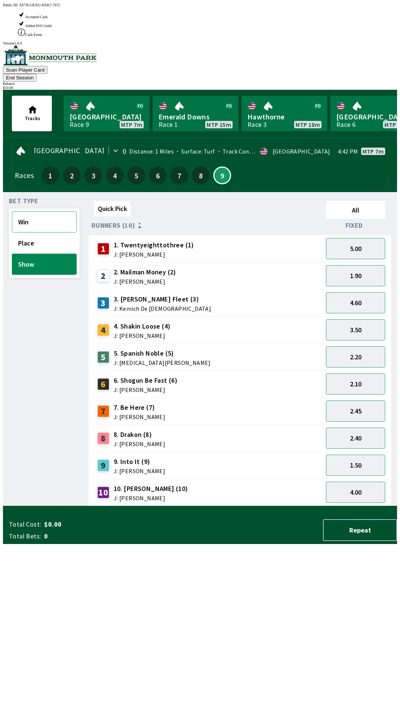
click at [36, 211] on button "Win" at bounding box center [44, 221] width 65 height 21
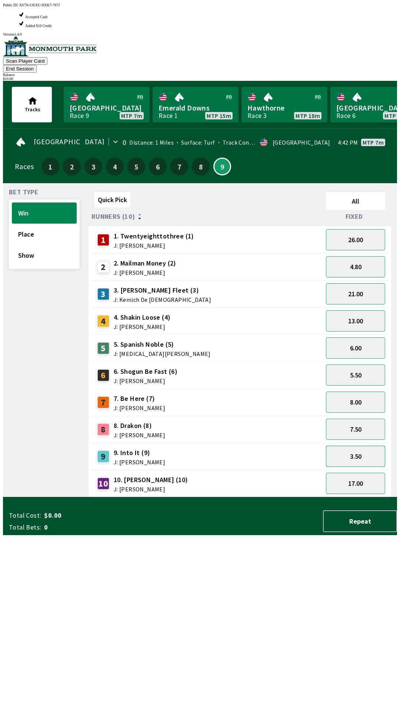
click at [360, 446] on button "3.50" at bounding box center [355, 456] width 59 height 21
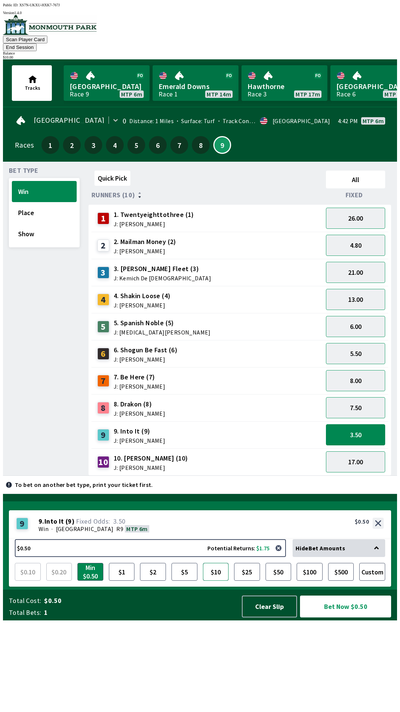
click at [222, 581] on button "$10" at bounding box center [216, 572] width 26 height 18
click at [343, 617] on button "Bet Now $10.00" at bounding box center [345, 606] width 91 height 22
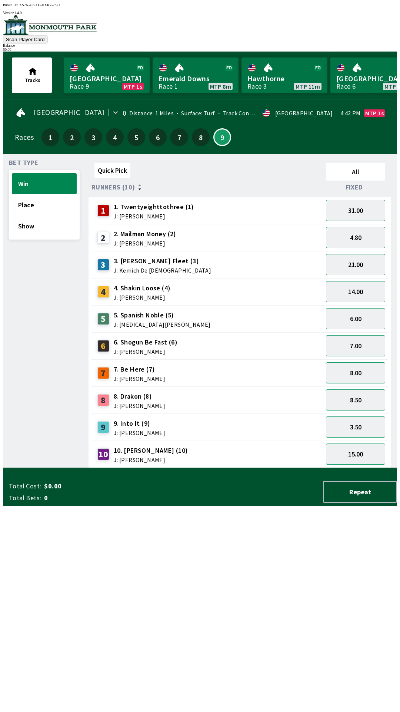
click at [180, 468] on div "Quick Pick All Runners (10) Fixed 1 1. Twentyeighttothree (1) J: [PERSON_NAME] …" at bounding box center [243, 314] width 309 height 308
click at [49, 230] on button "Show" at bounding box center [44, 225] width 65 height 21
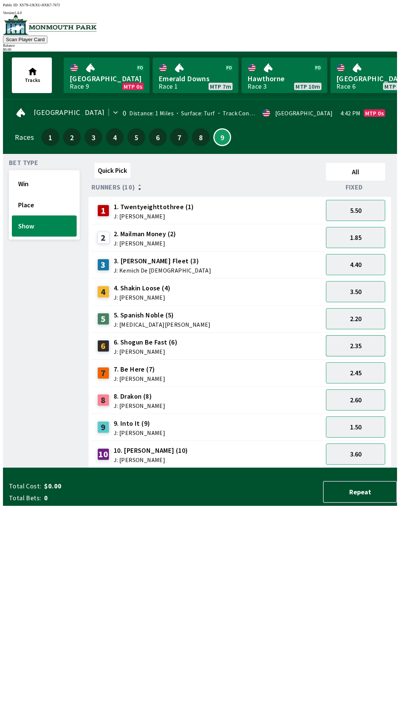
click at [376, 340] on button "2.35" at bounding box center [355, 345] width 59 height 21
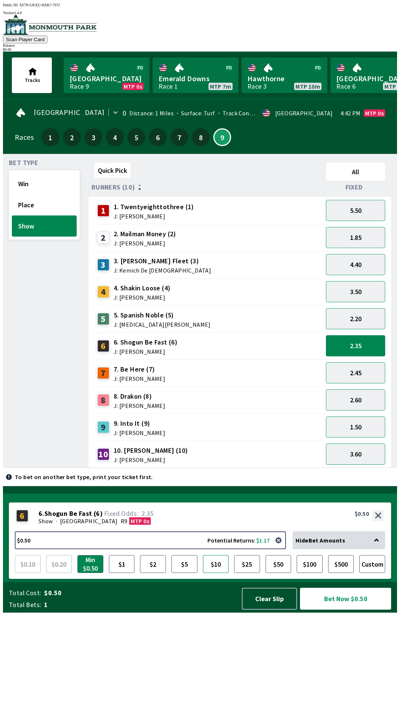
click at [216, 573] on button "$10" at bounding box center [216, 564] width 26 height 18
click at [384, 610] on button "Bet Now $10.00" at bounding box center [345, 599] width 91 height 22
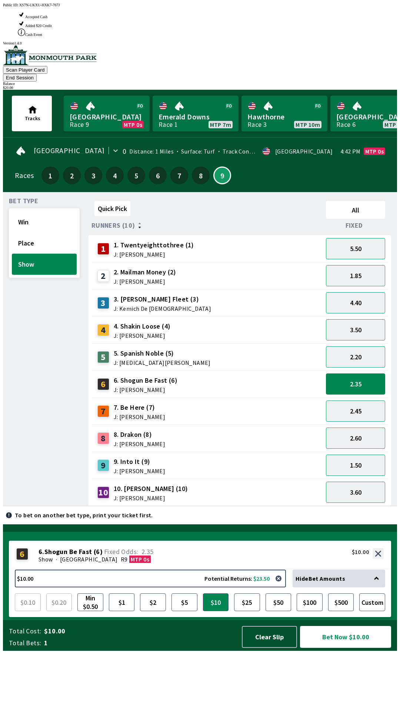
click at [359, 648] on button "Bet Now $10.00" at bounding box center [345, 637] width 91 height 22
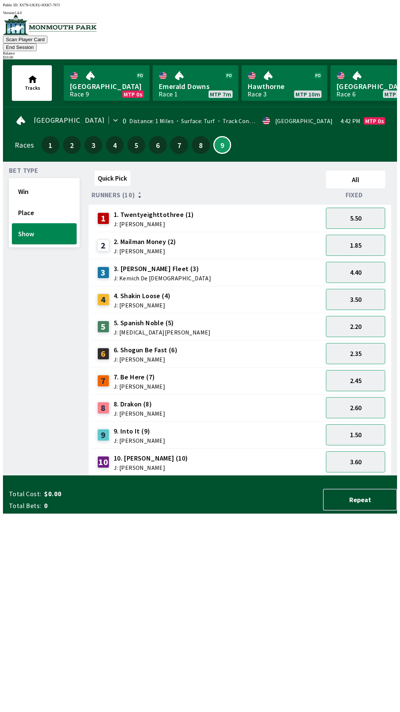
click at [265, 476] on div "Quick Pick All Runners (10) Fixed 1 1. Twentyeighttothree (1) J: [PERSON_NAME] …" at bounding box center [243, 322] width 309 height 308
click at [37, 43] on button "End Session" at bounding box center [20, 47] width 34 height 8
